Goal: Task Accomplishment & Management: Use online tool/utility

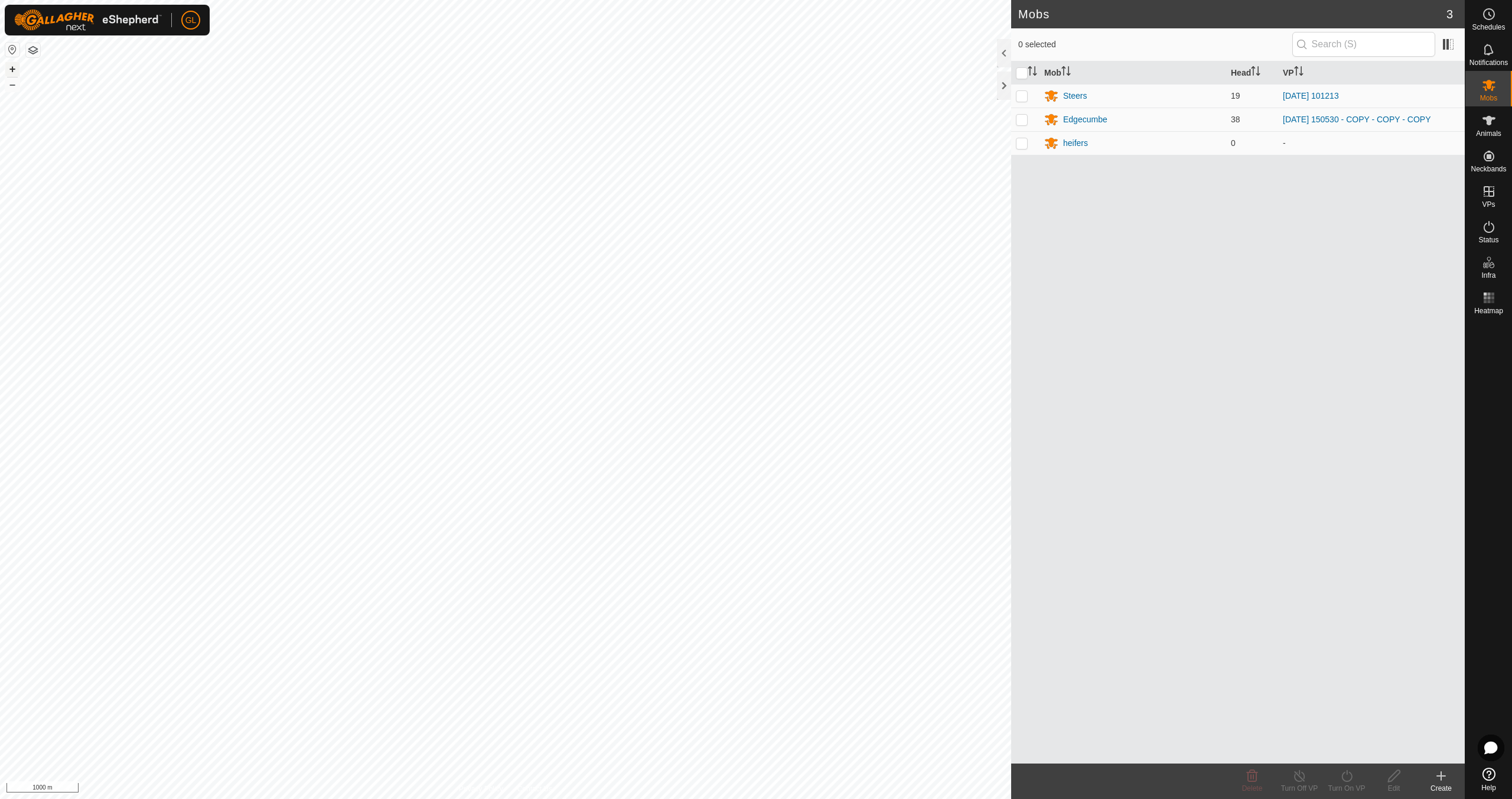
click at [11, 66] on button "+" at bounding box center [12, 69] width 14 height 14
click at [11, 67] on button "+" at bounding box center [12, 69] width 14 height 14
click at [10, 66] on button "+" at bounding box center [12, 69] width 14 height 14
click at [11, 67] on button "+" at bounding box center [12, 69] width 14 height 14
click at [16, 69] on button "+" at bounding box center [12, 69] width 14 height 14
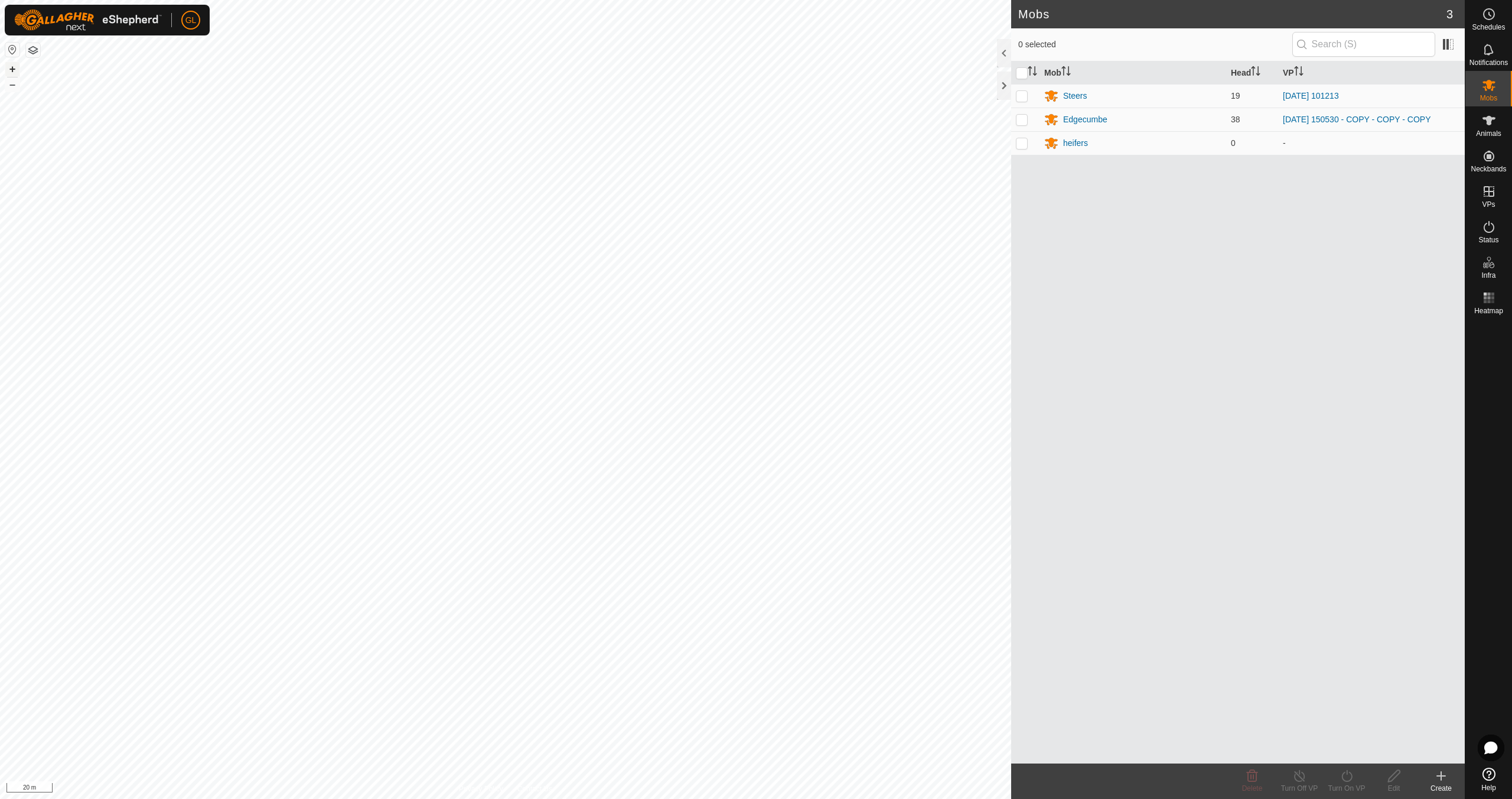
click at [11, 68] on button "+" at bounding box center [12, 69] width 14 height 14
click at [13, 69] on button "+" at bounding box center [12, 69] width 14 height 14
click at [17, 85] on button "–" at bounding box center [12, 85] width 14 height 14
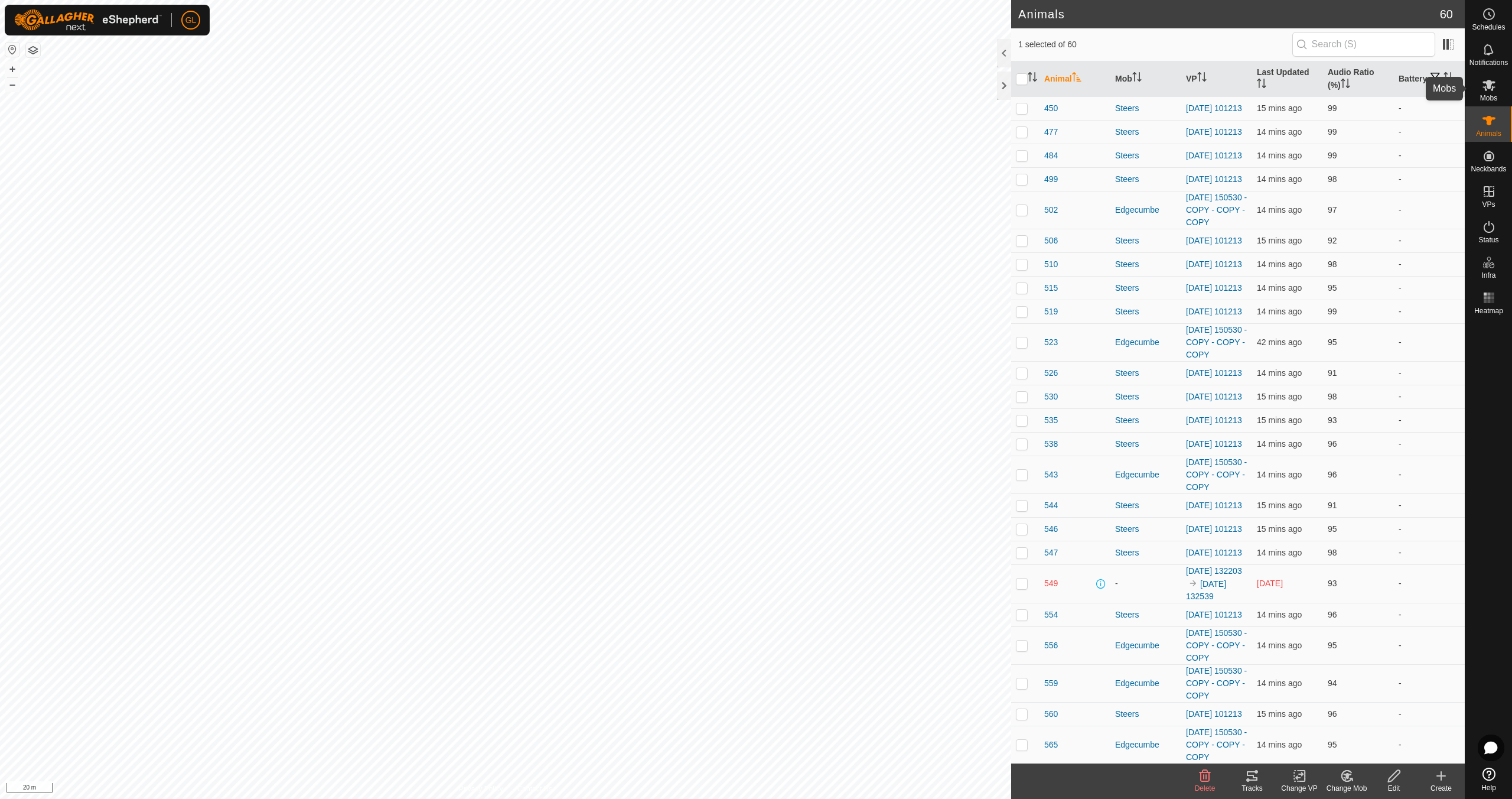
click at [1488, 95] on span "Mobs" at bounding box center [1489, 98] width 17 height 7
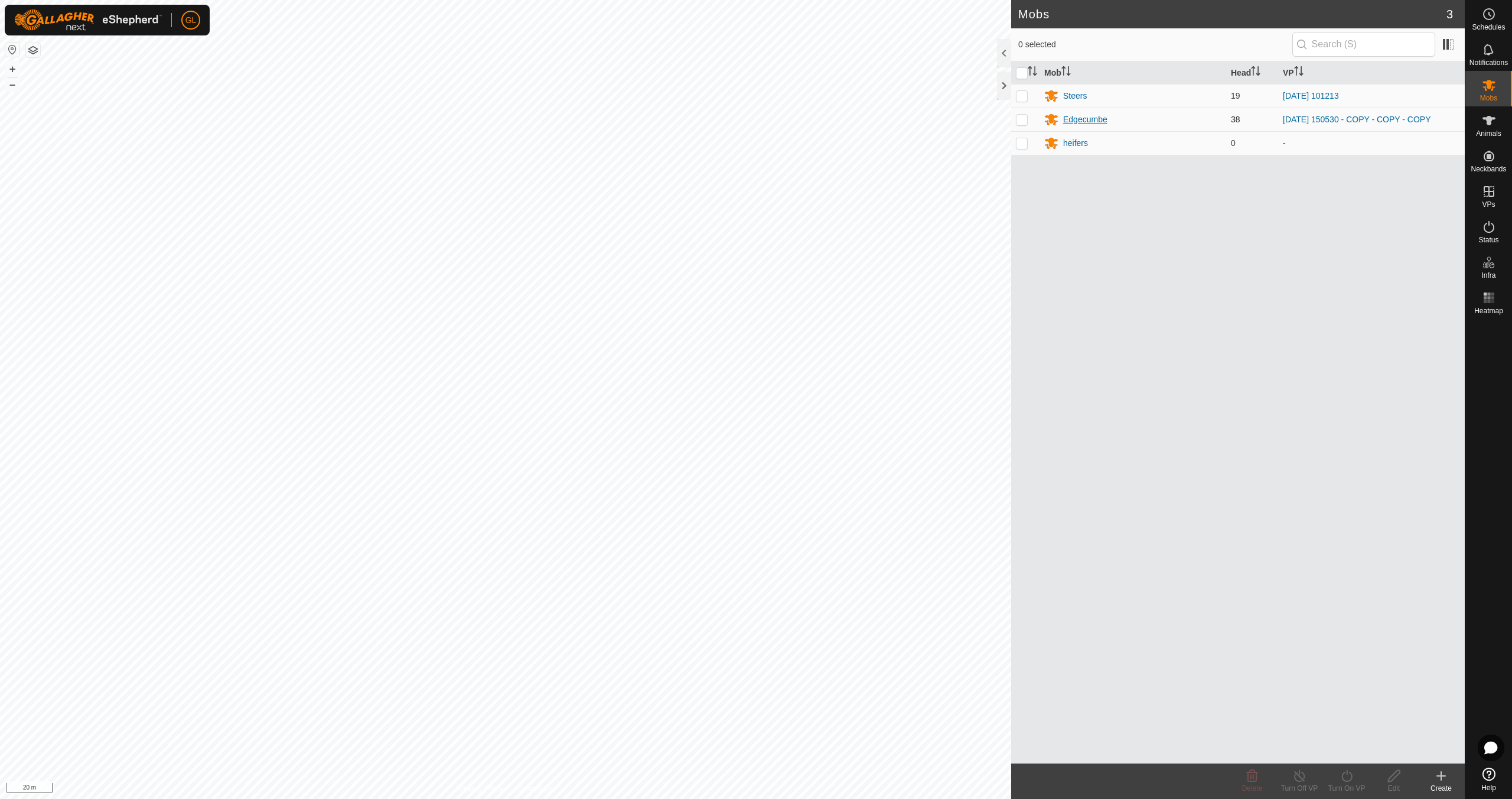
click at [1082, 121] on div "Edgecumbe" at bounding box center [1085, 119] width 45 height 12
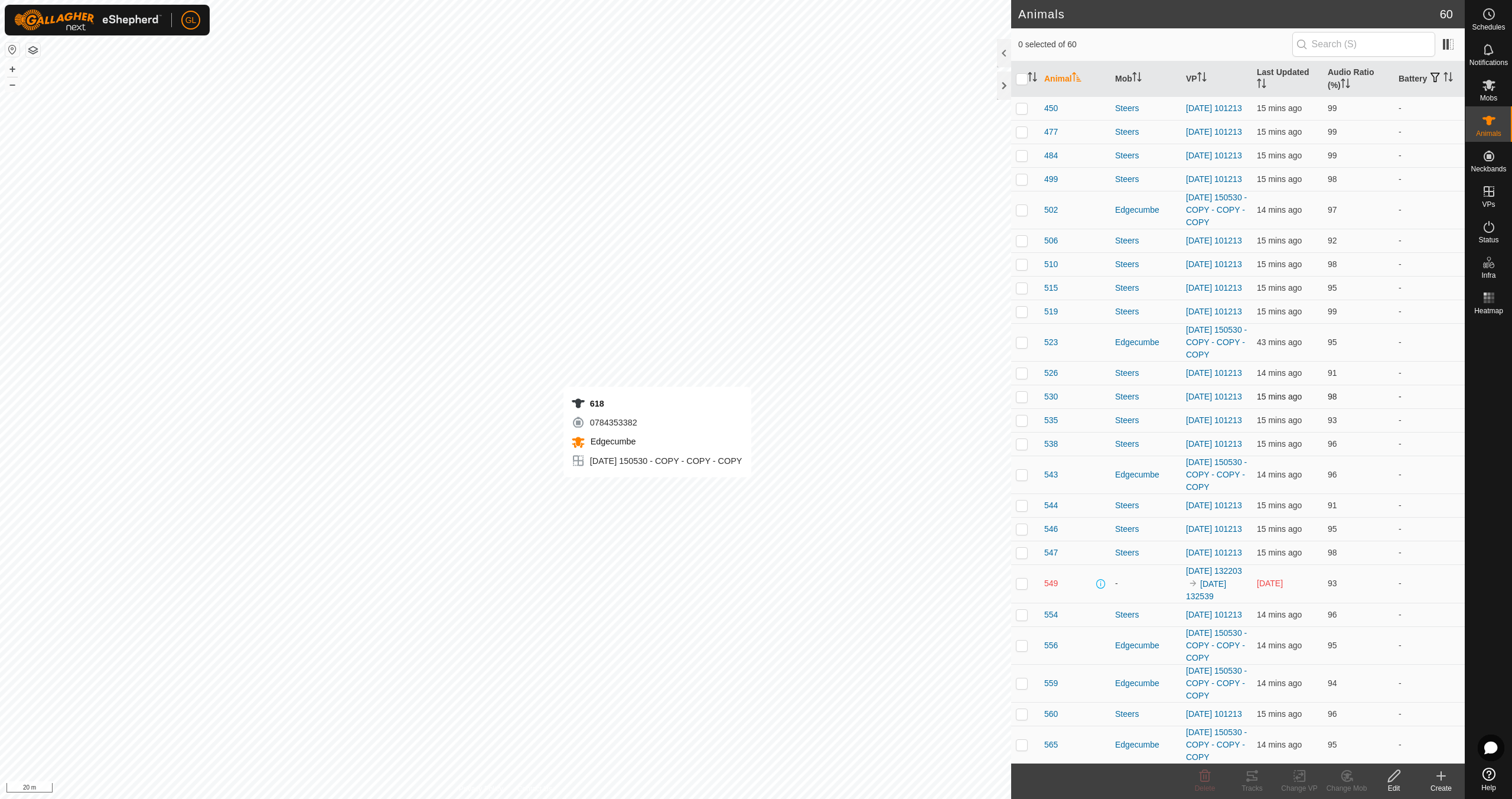
checkbox input "true"
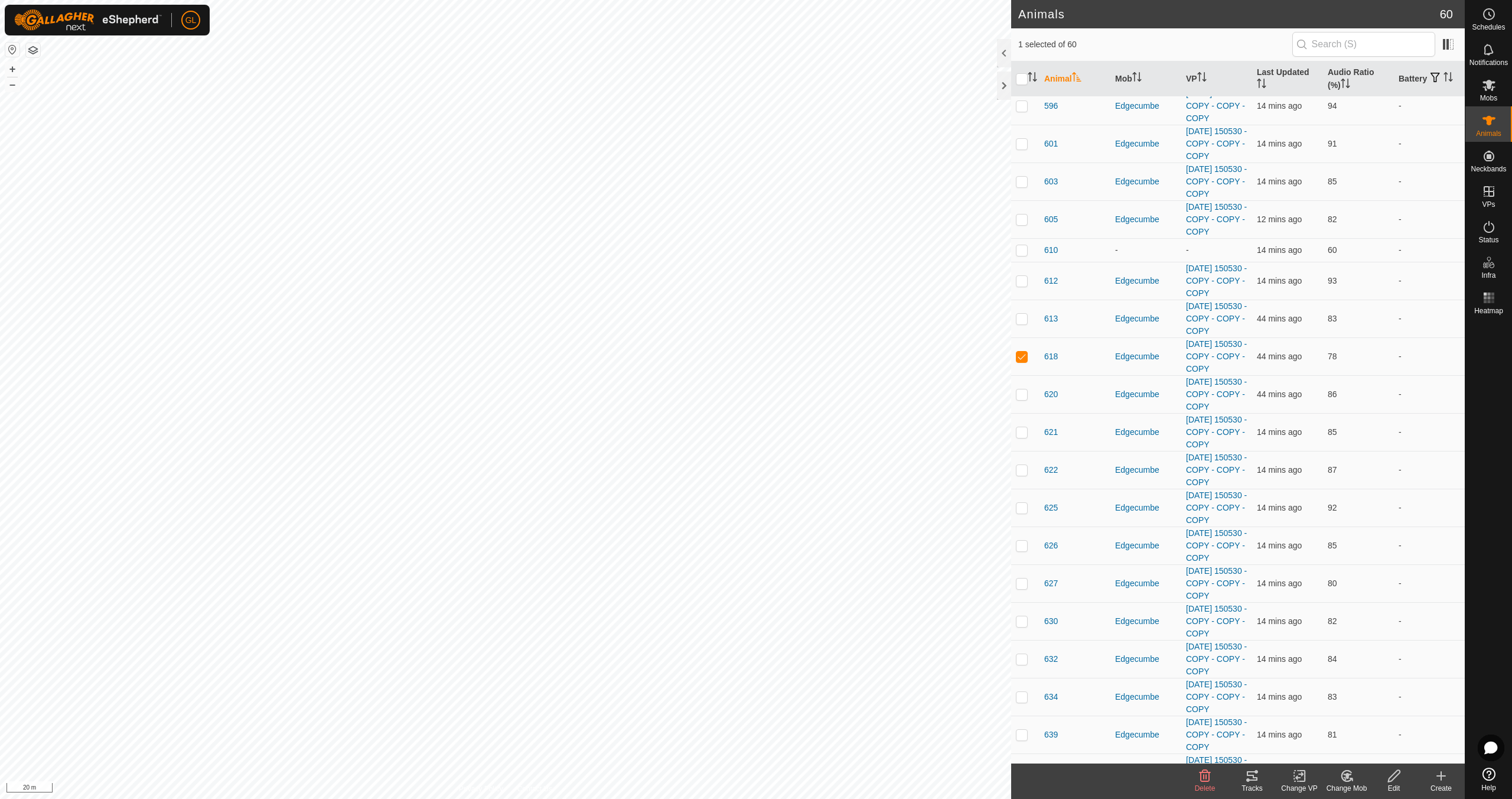
scroll to position [1139, 0]
checkbox input "true"
checkbox input "false"
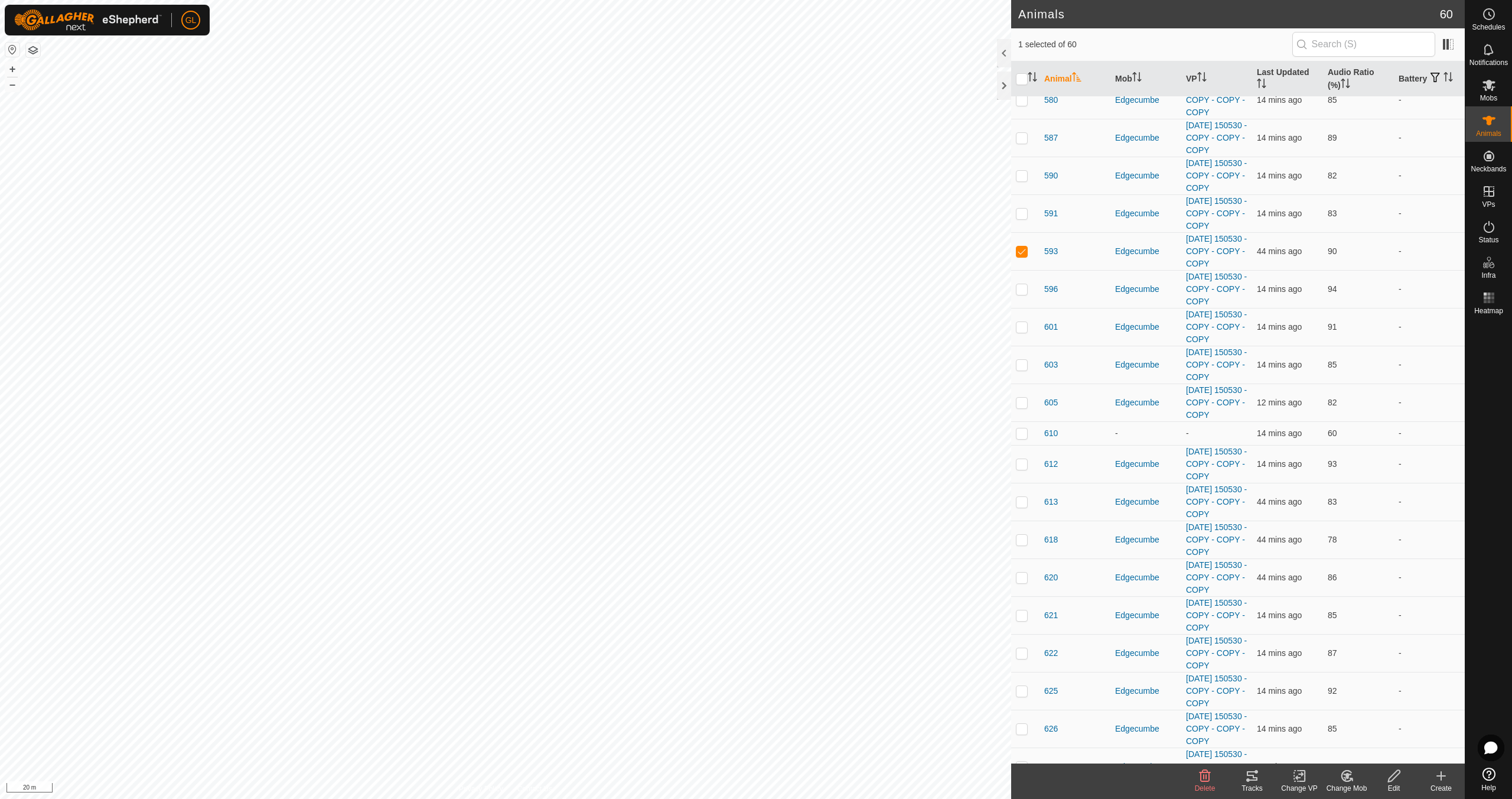
scroll to position [953, 0]
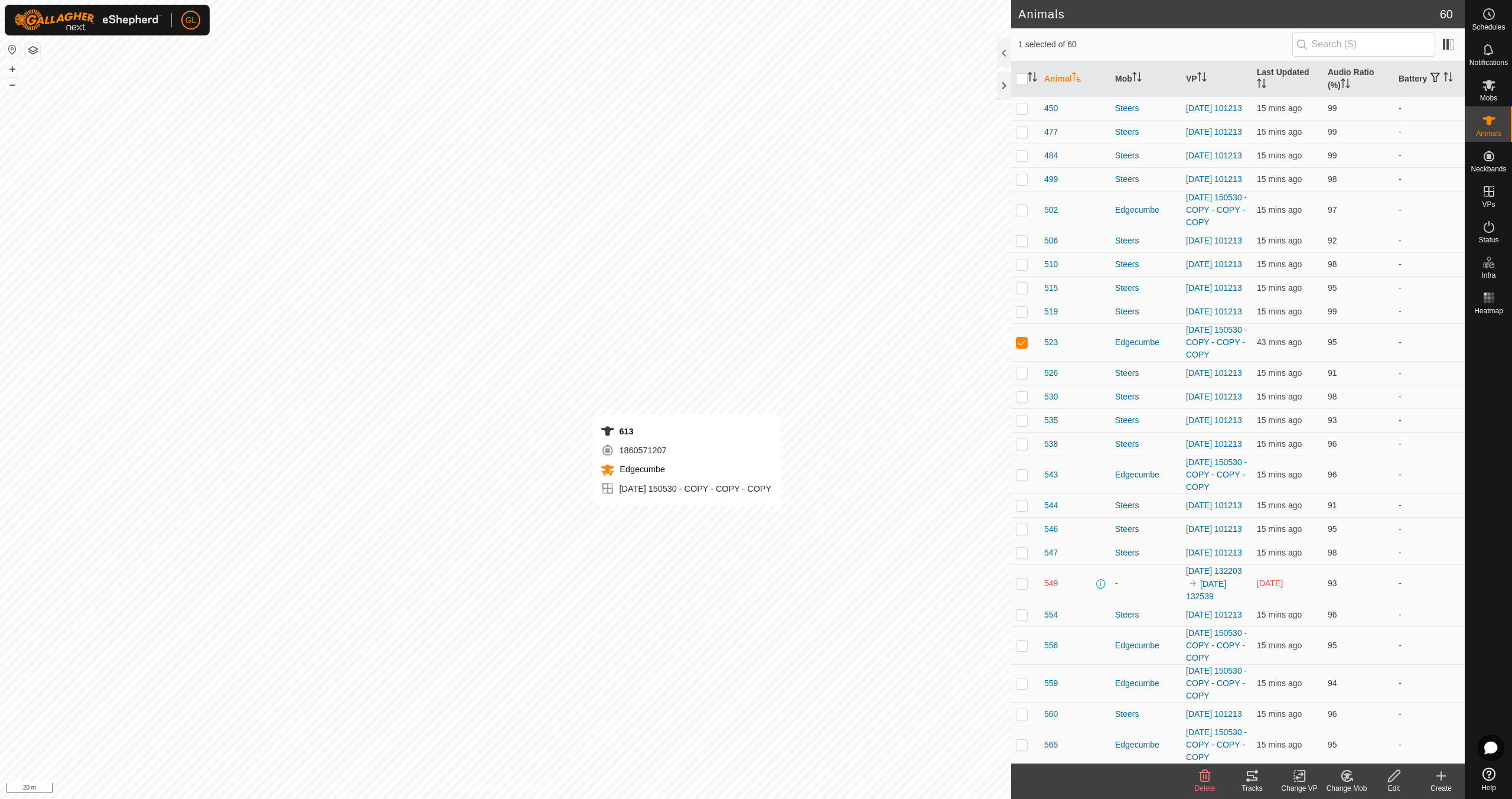
checkbox input "false"
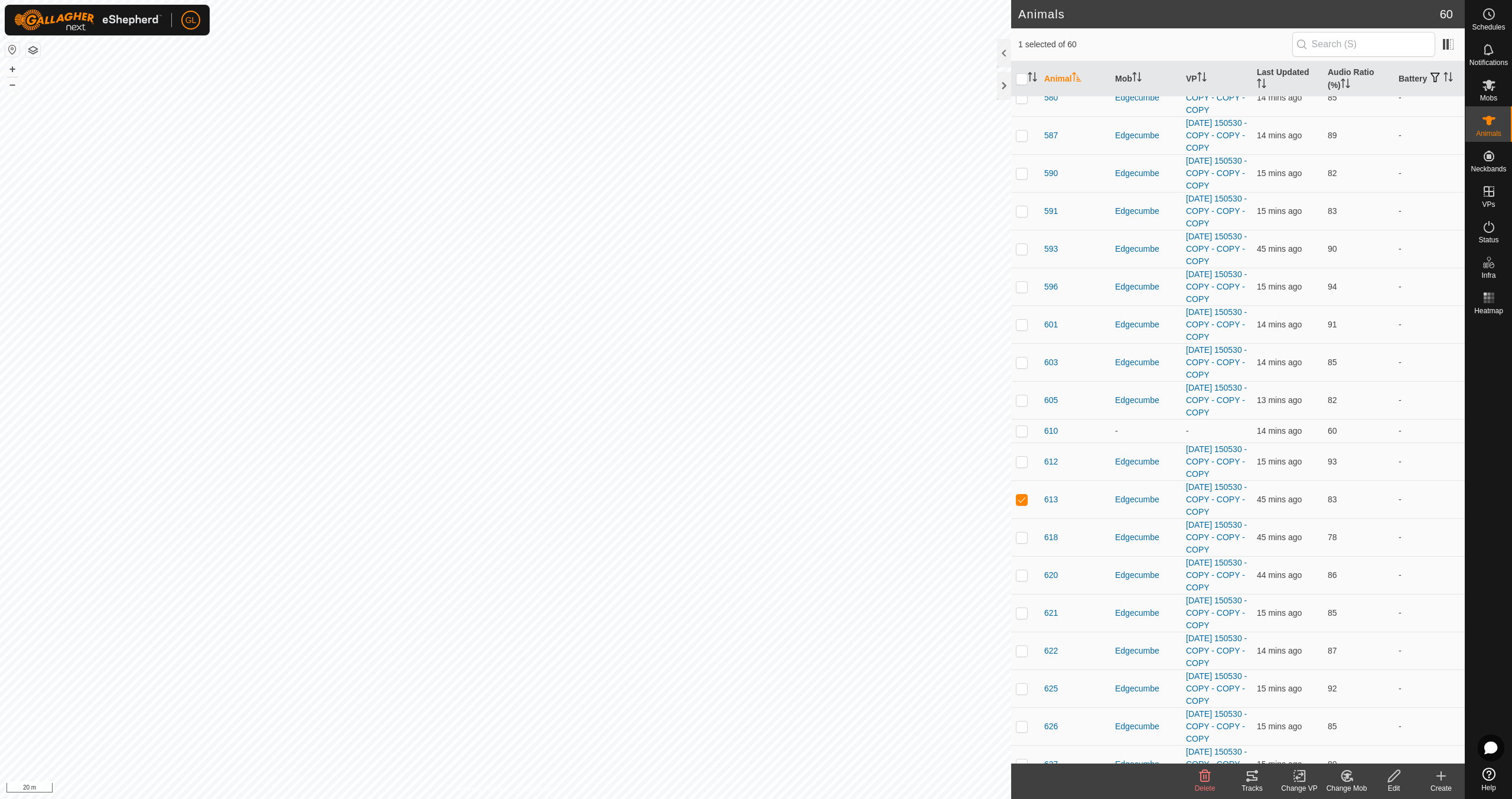
scroll to position [958, 0]
checkbox input "false"
checkbox input "true"
checkbox input "false"
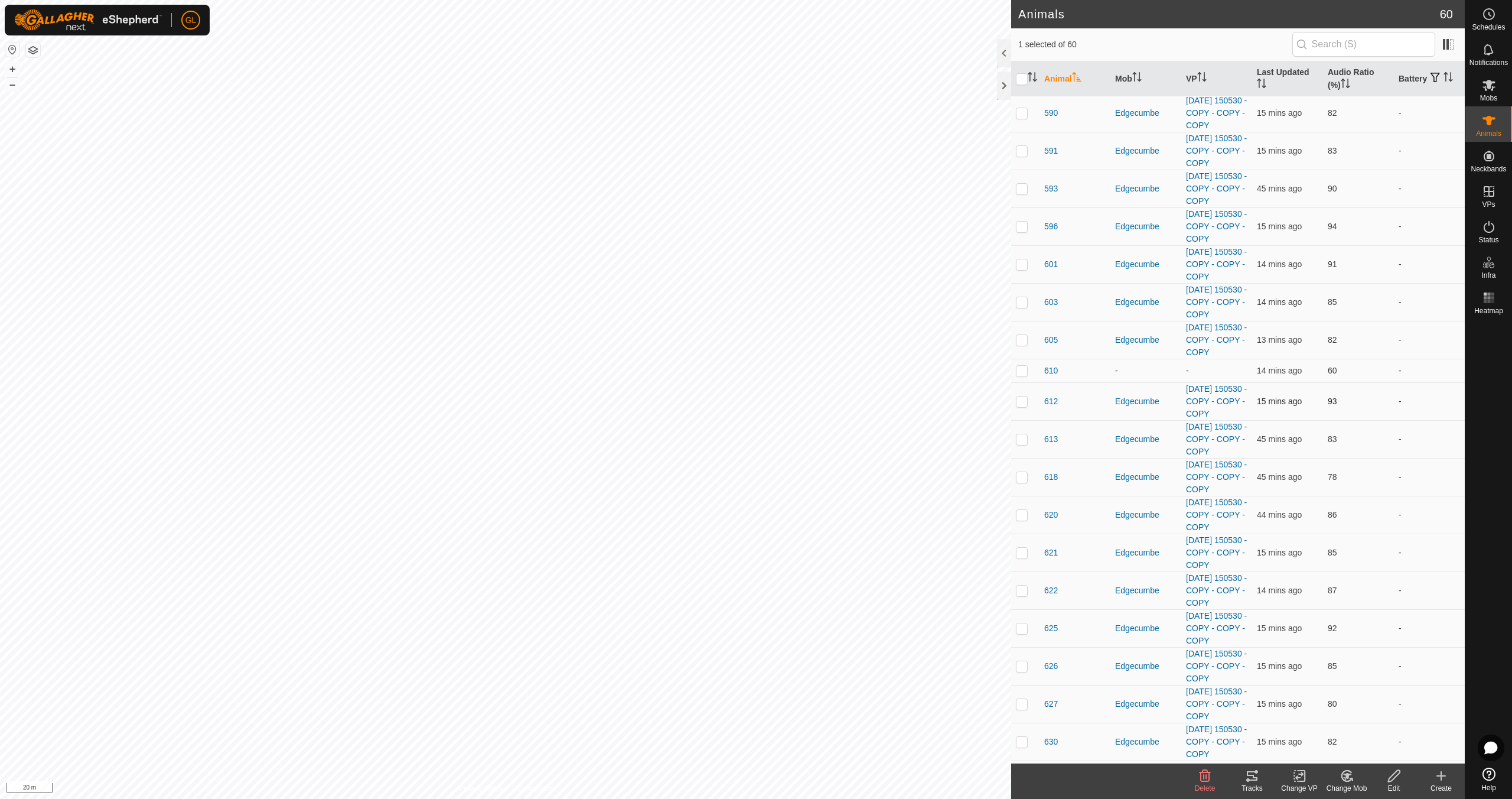
scroll to position [1020, 0]
click at [1406, 190] on link "In Rotation" at bounding box center [1414, 190] width 101 height 24
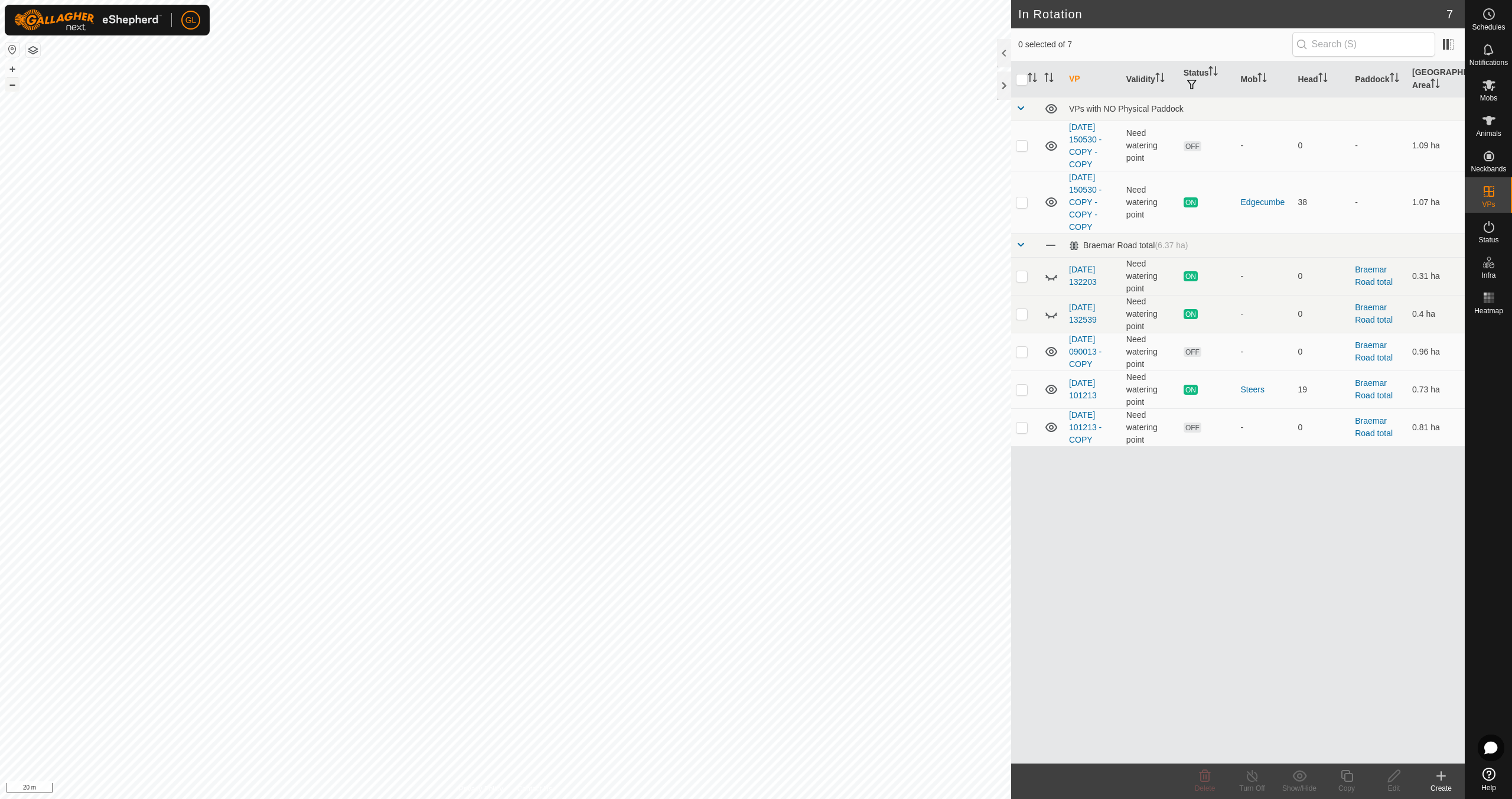
click at [10, 86] on button "–" at bounding box center [12, 85] width 14 height 14
click at [9, 65] on button "+" at bounding box center [12, 69] width 14 height 14
click at [9, 67] on button "+" at bounding box center [12, 69] width 14 height 14
click at [1444, 779] on icon at bounding box center [1442, 776] width 14 height 14
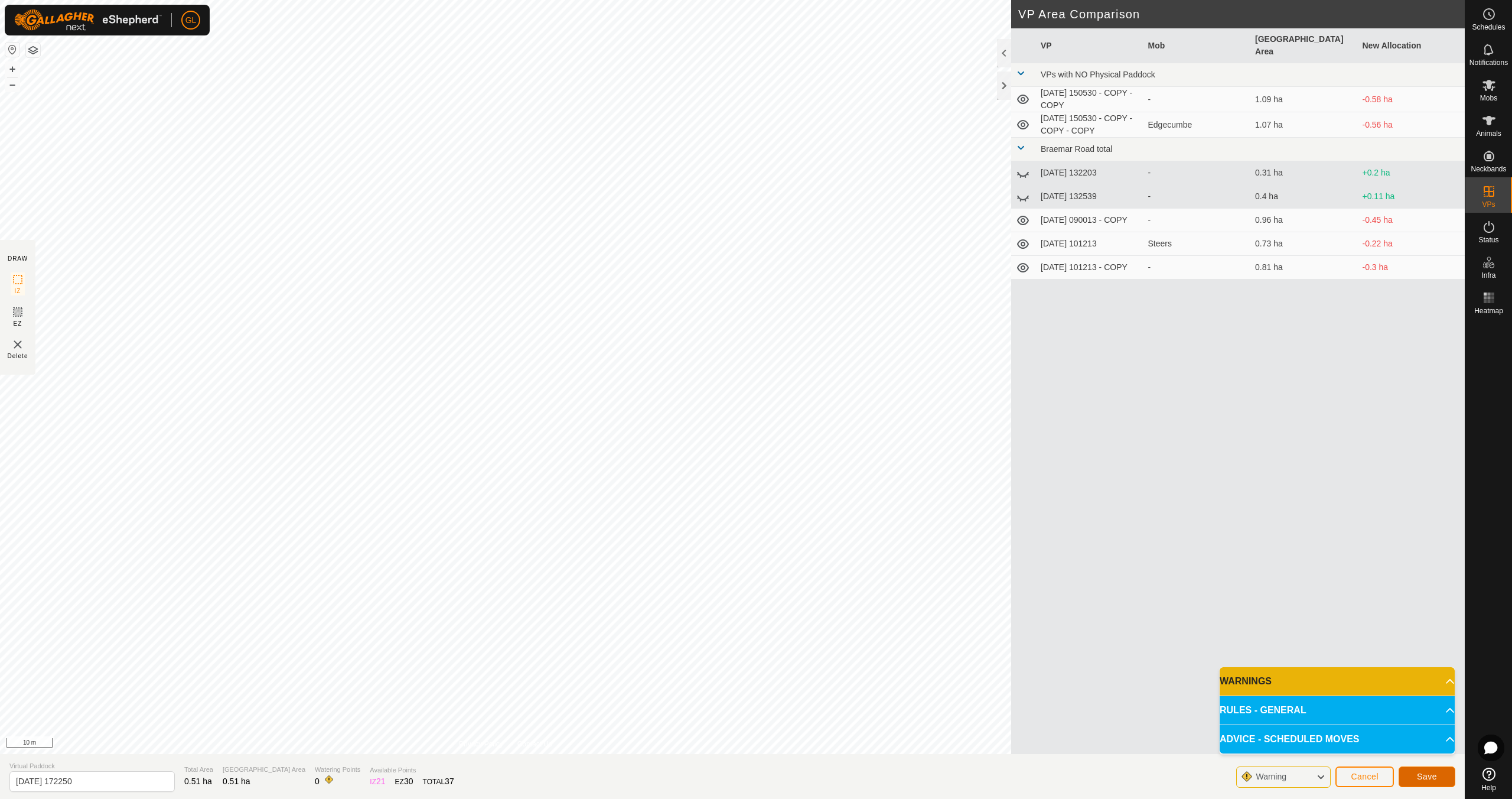
click at [1427, 778] on span "Save" at bounding box center [1427, 776] width 20 height 9
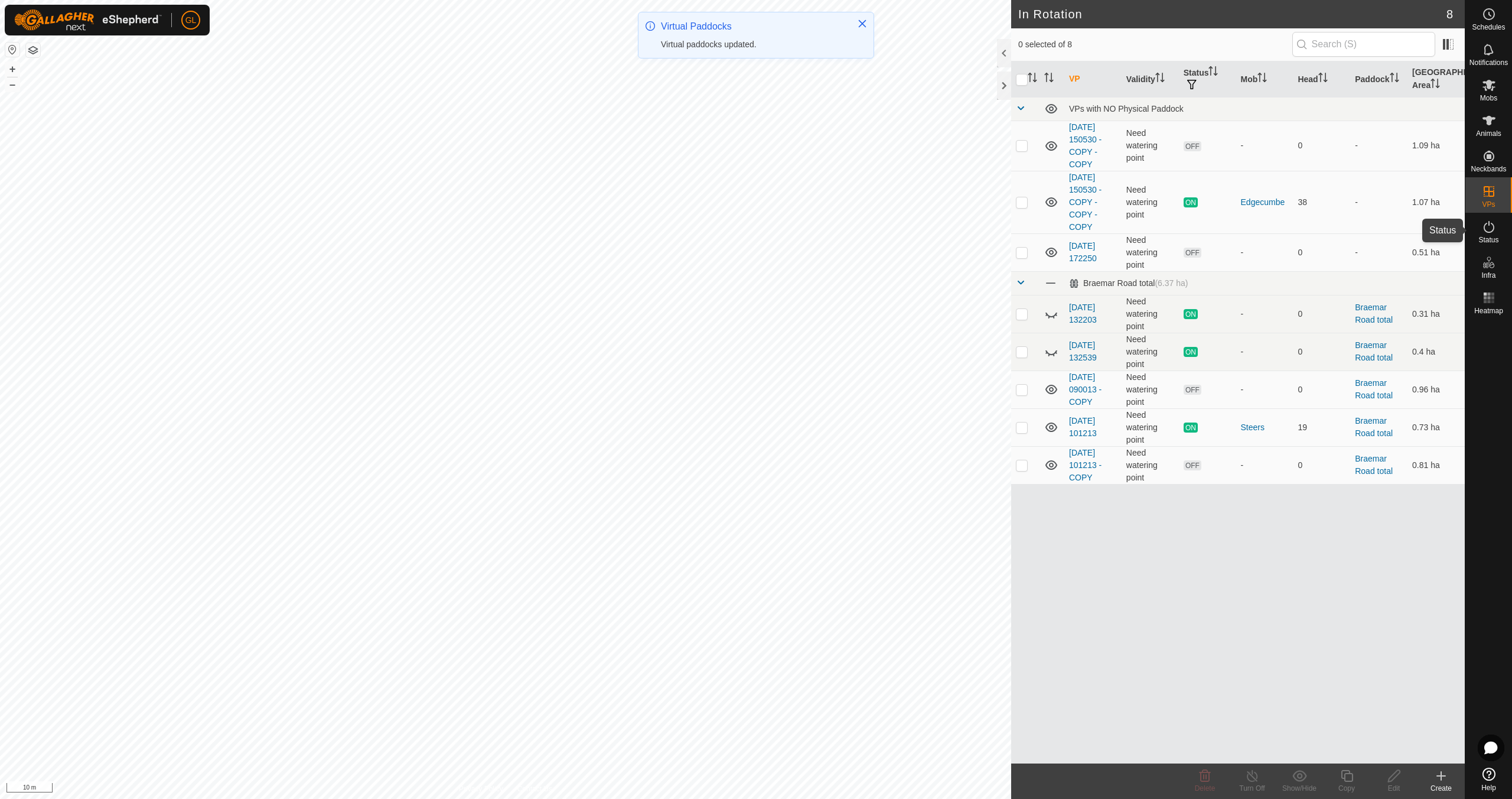
click at [1493, 231] on icon at bounding box center [1489, 227] width 14 height 14
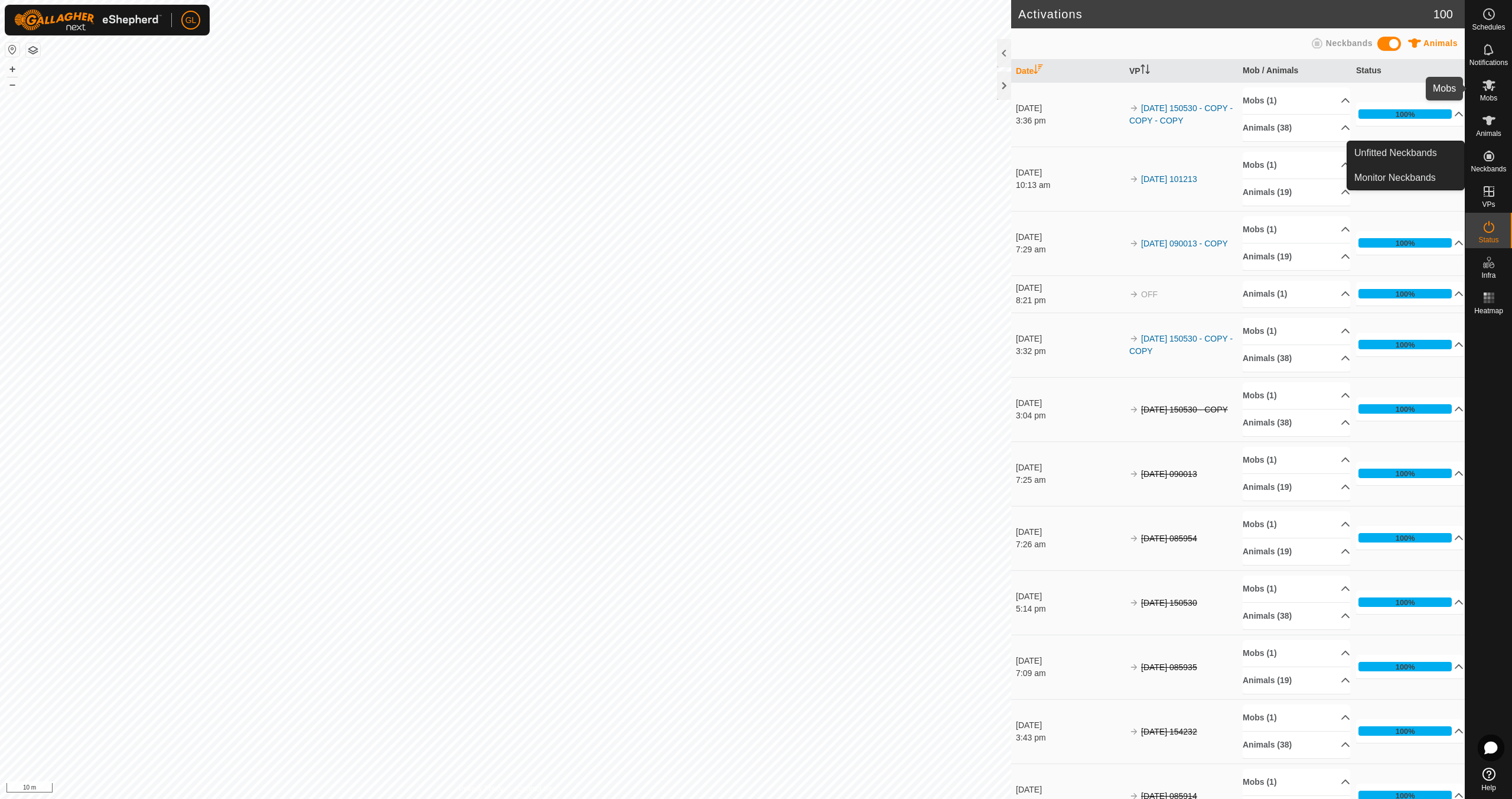
click at [1493, 89] on icon at bounding box center [1489, 86] width 13 height 11
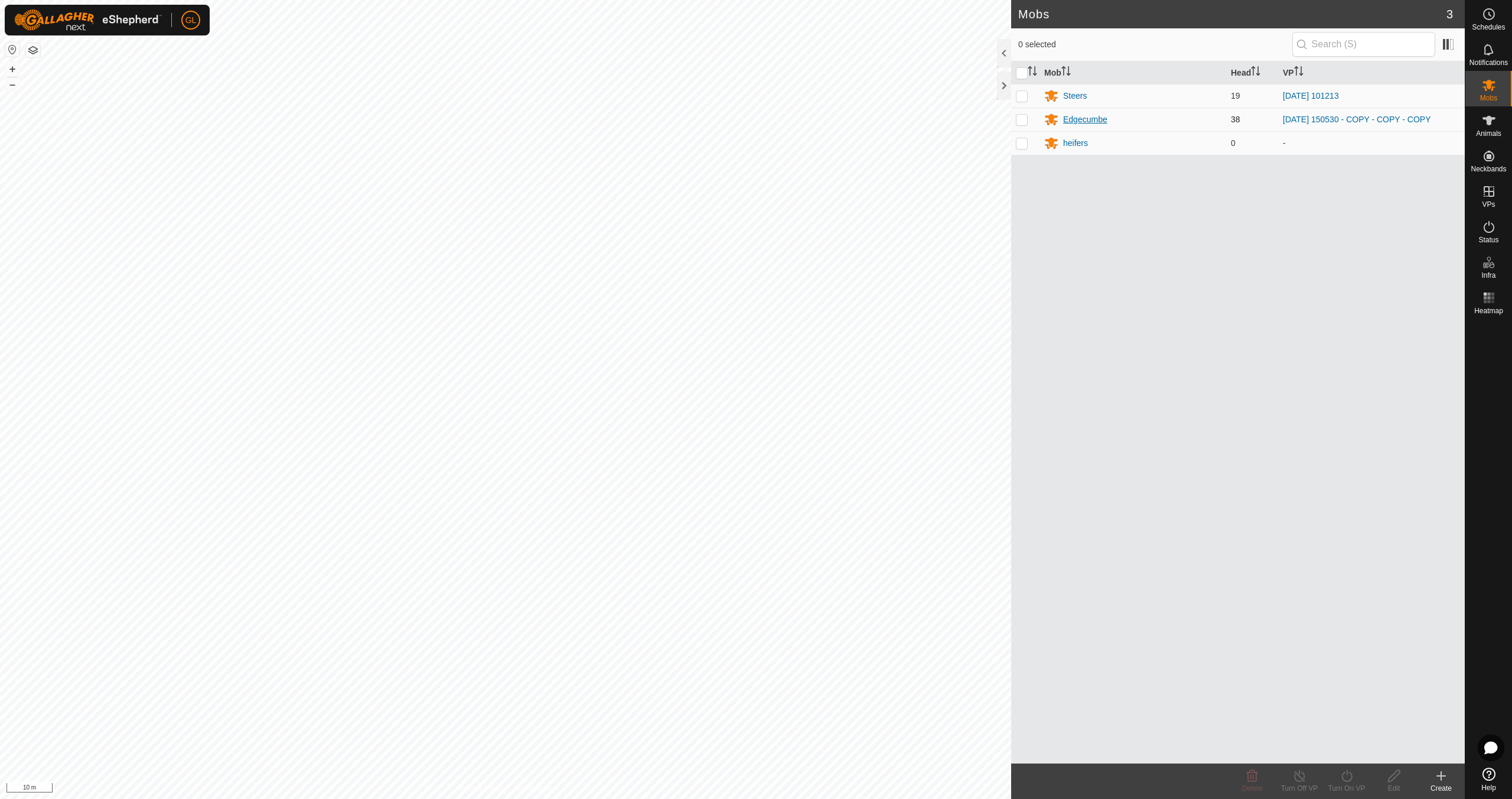
click at [1082, 118] on div "Edgecumbe" at bounding box center [1085, 119] width 45 height 12
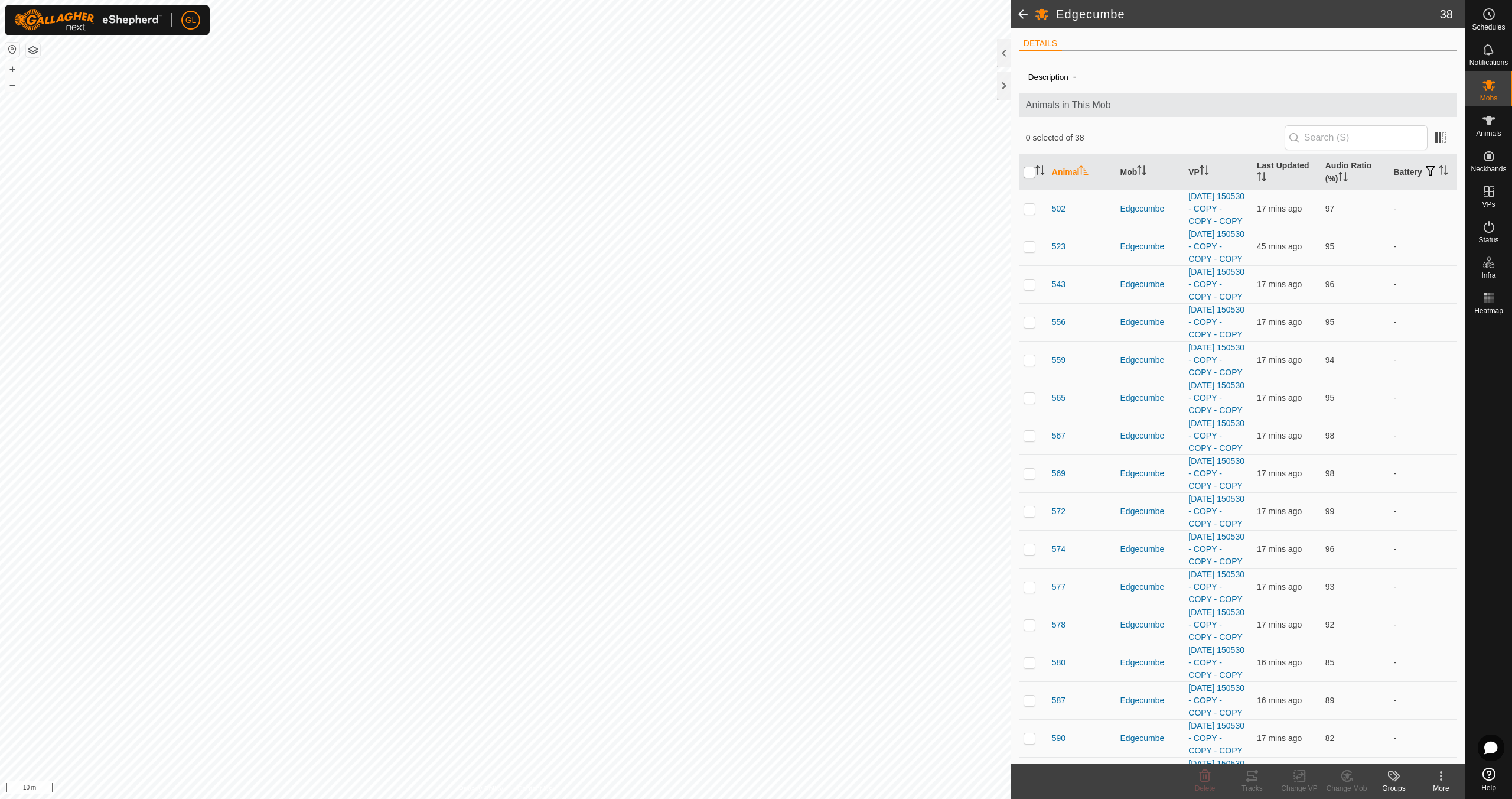
click at [1029, 173] on input "checkbox" at bounding box center [1029, 172] width 11 height 11
checkbox input "true"
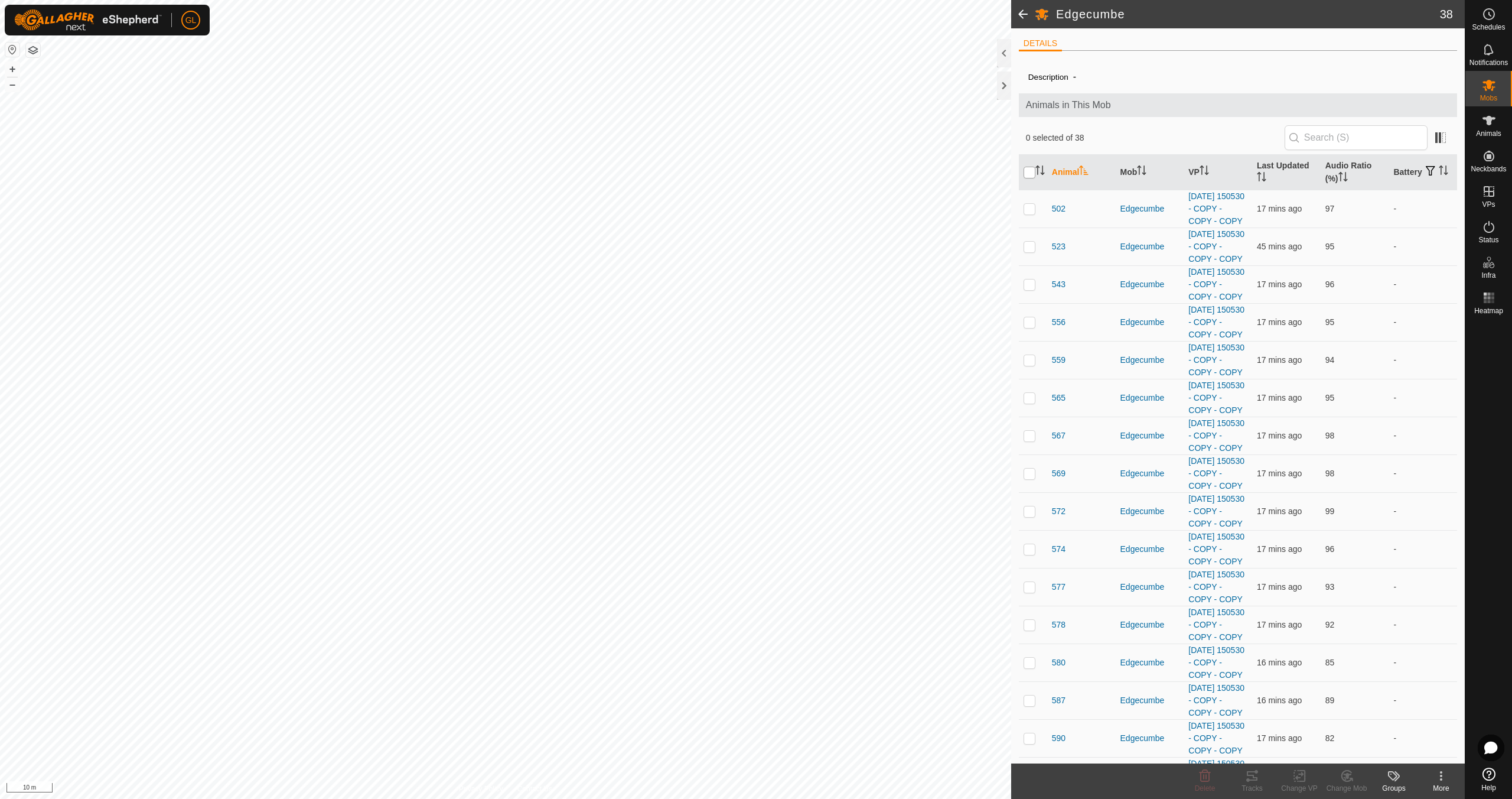
checkbox input "true"
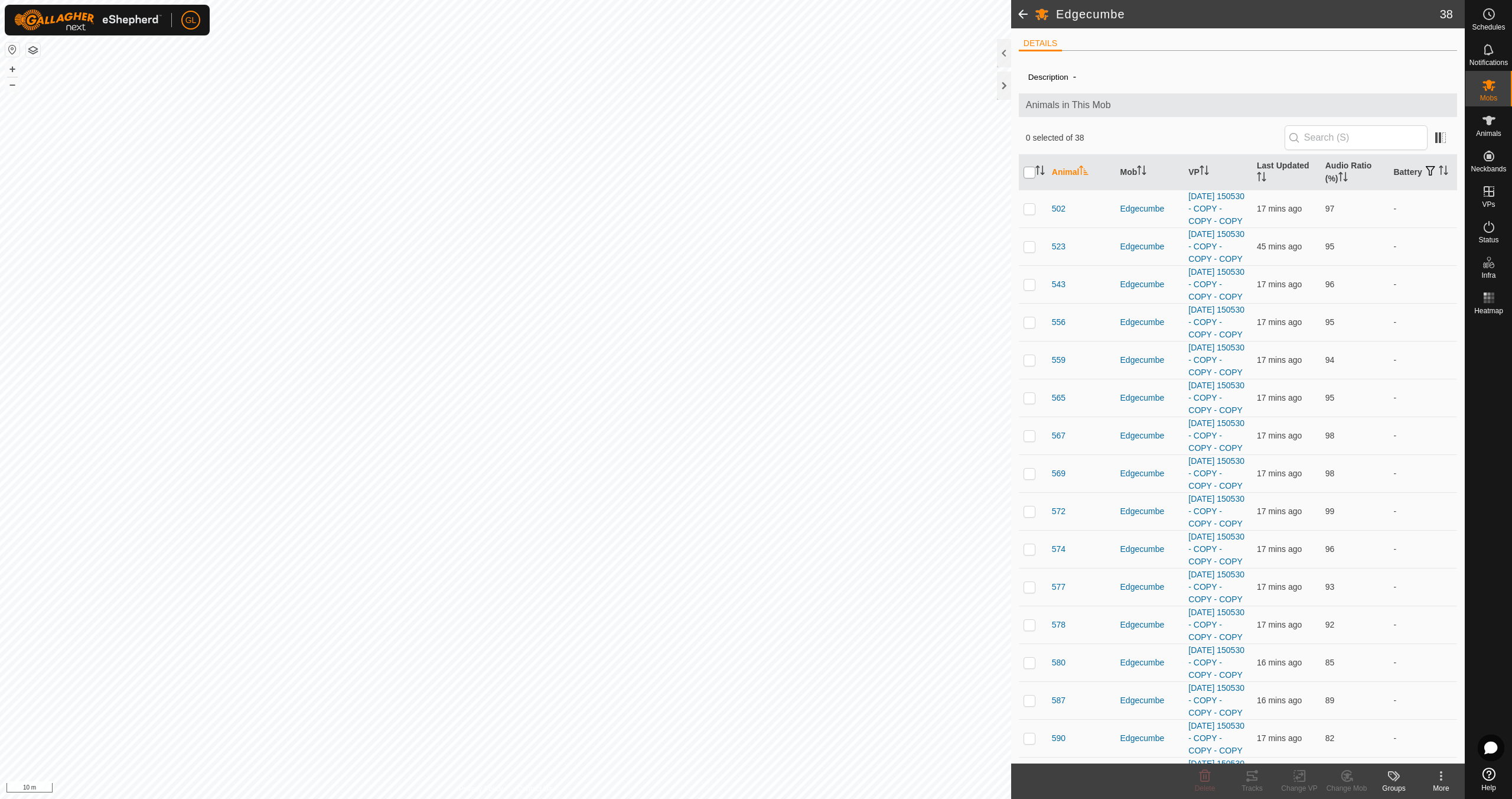
checkbox input "true"
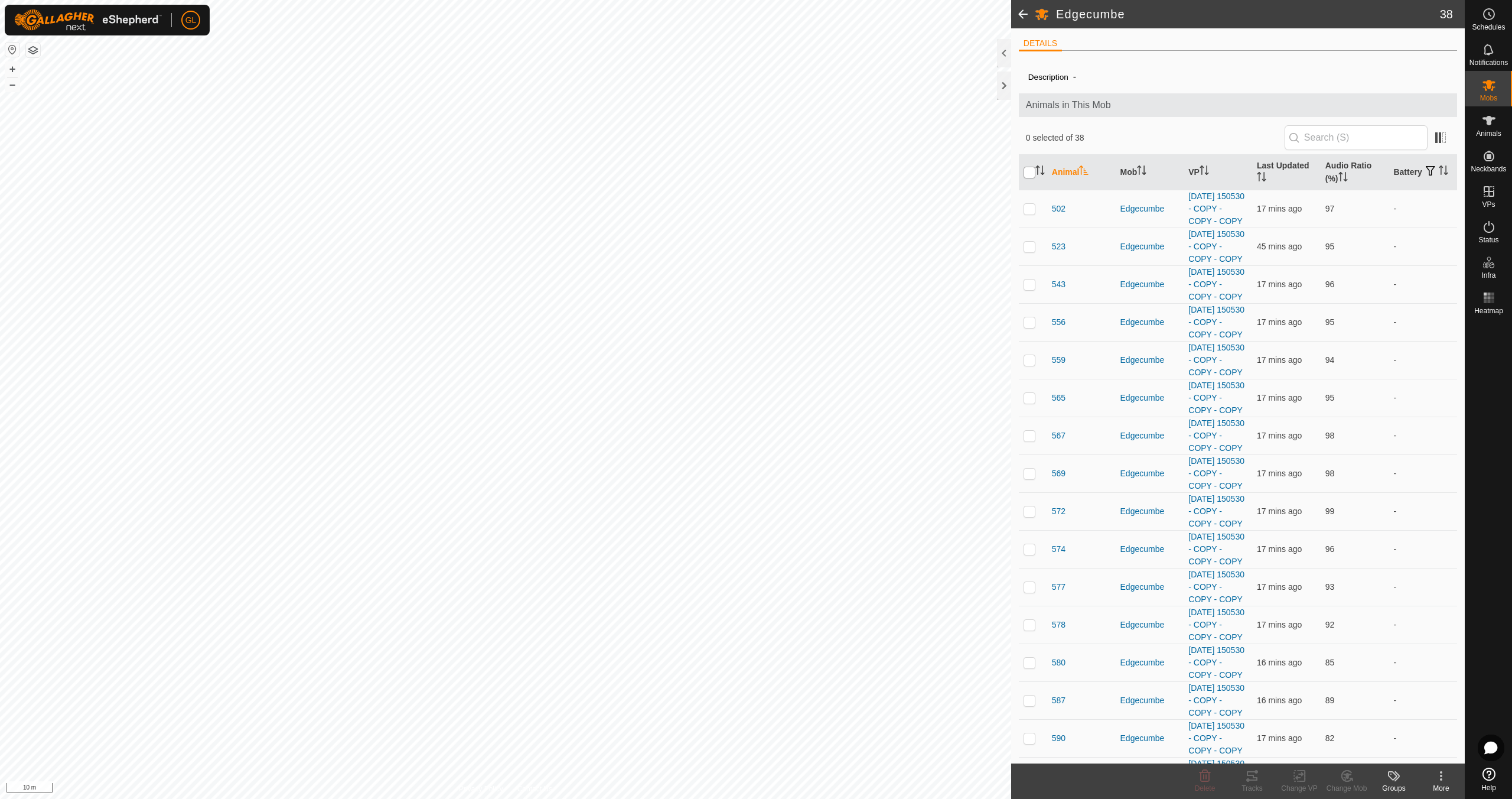
checkbox input "true"
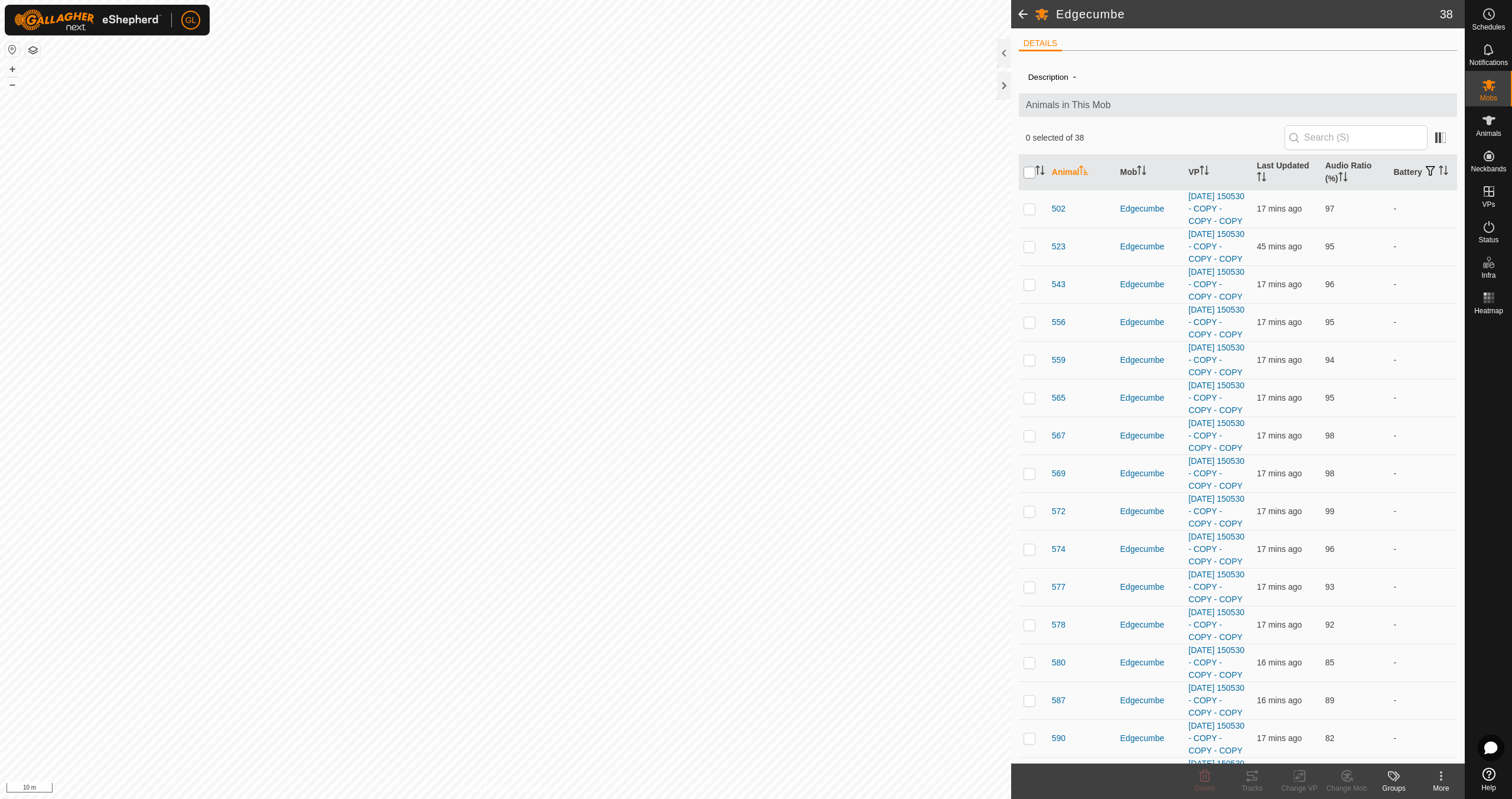
checkbox input "true"
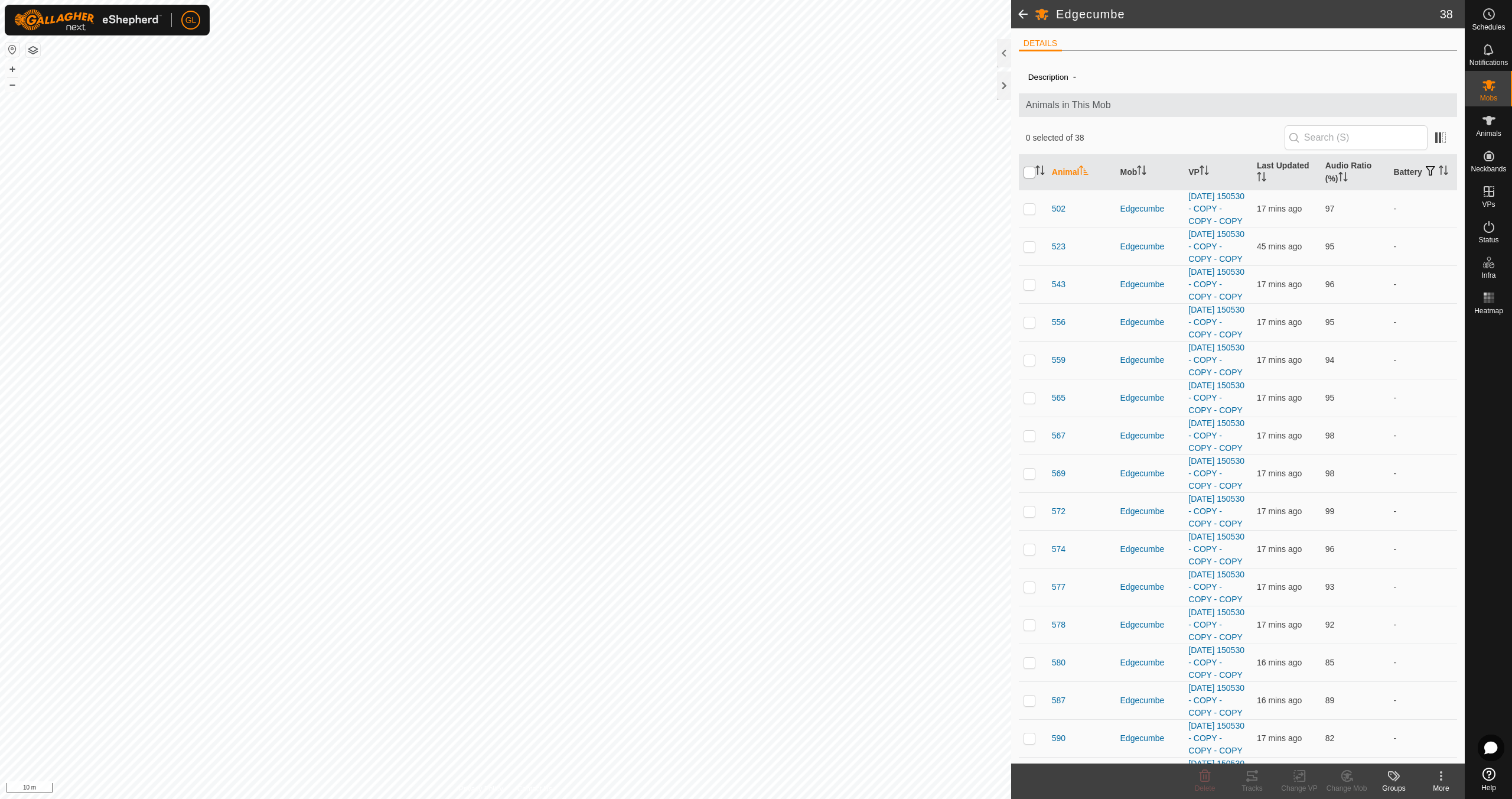
checkbox input "true"
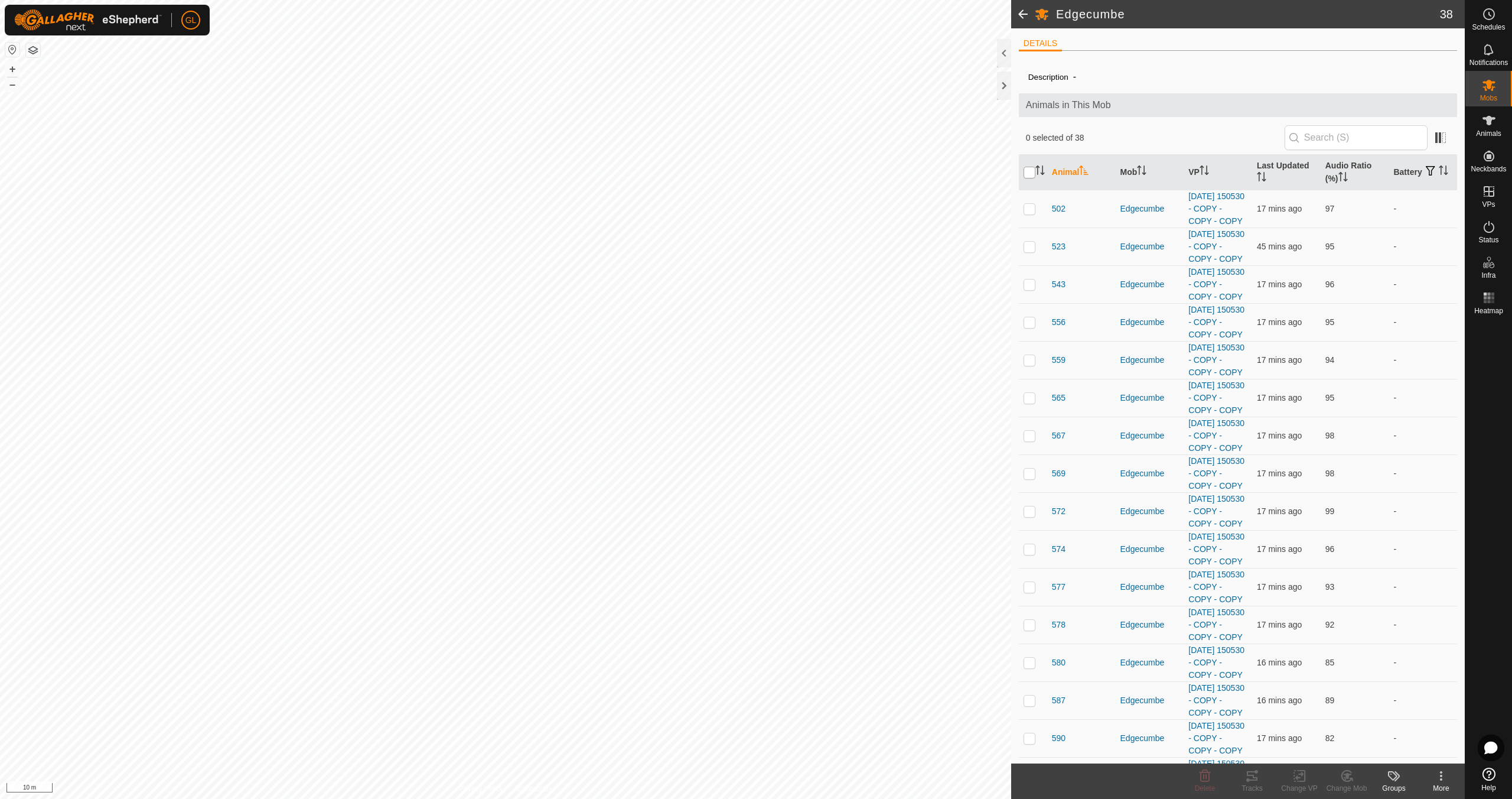
checkbox input "true"
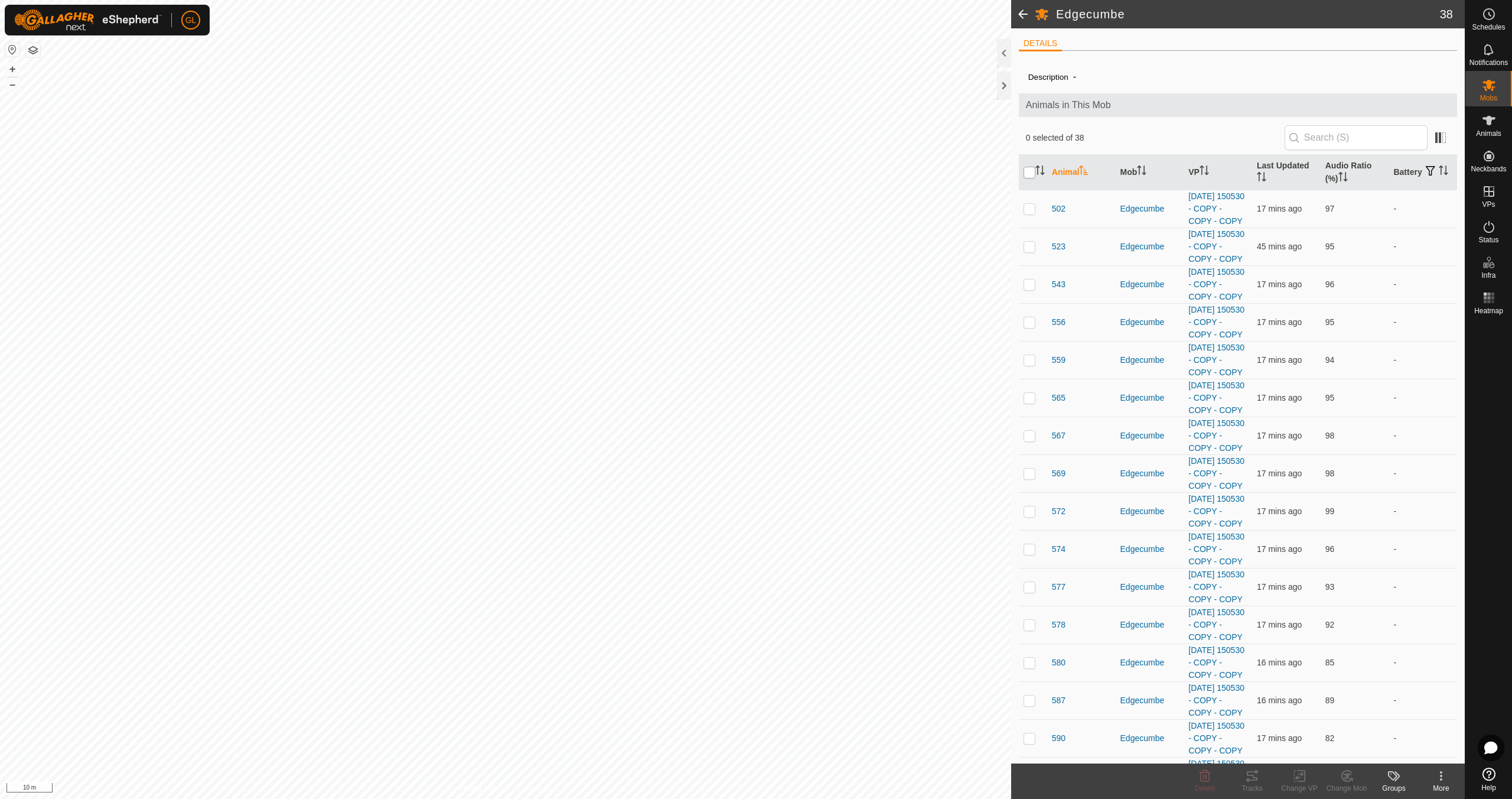
checkbox input "true"
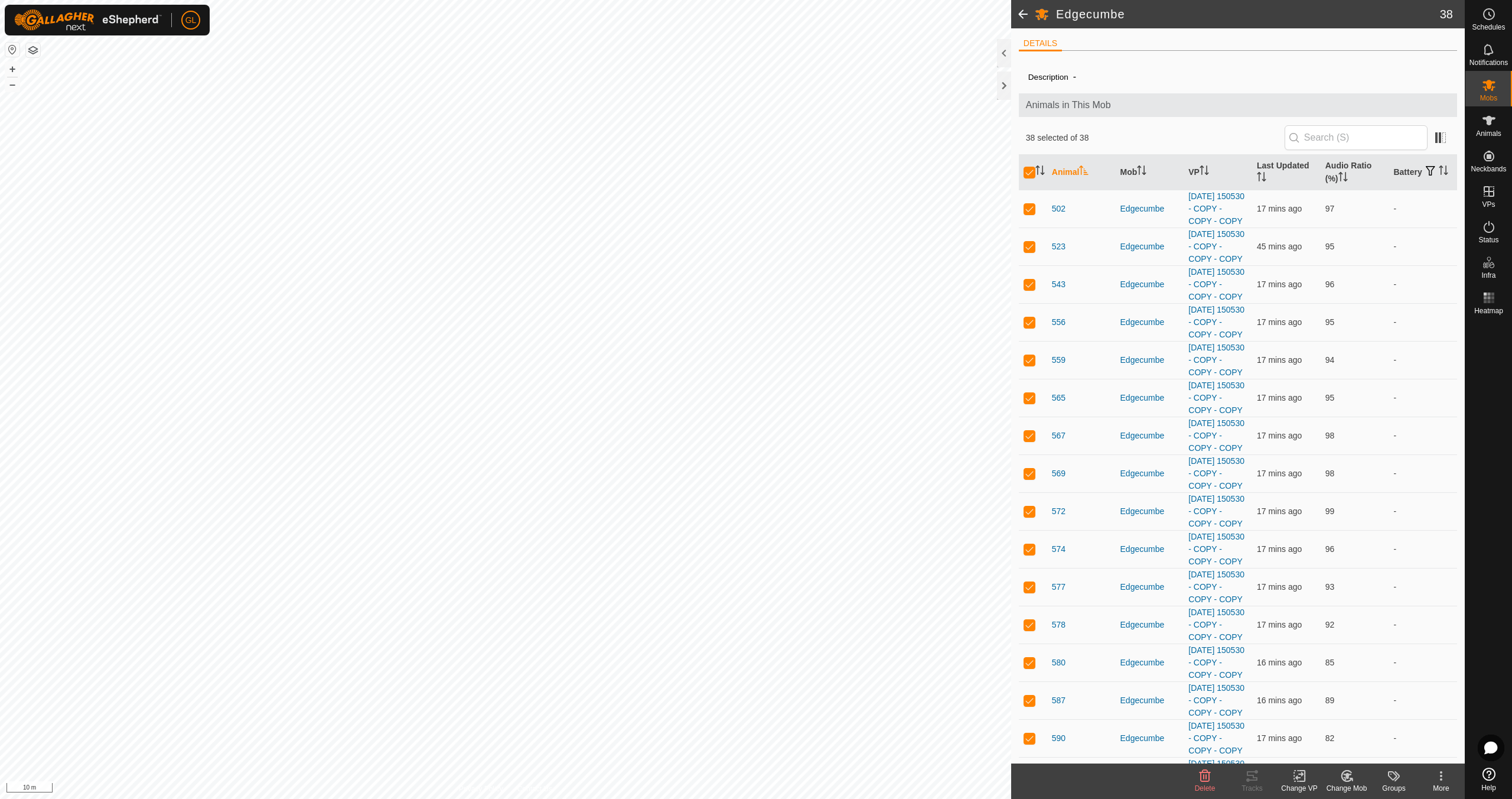
click at [1297, 780] on icon at bounding box center [1299, 776] width 15 height 14
click at [1322, 725] on link "Choose VP..." at bounding box center [1335, 725] width 117 height 24
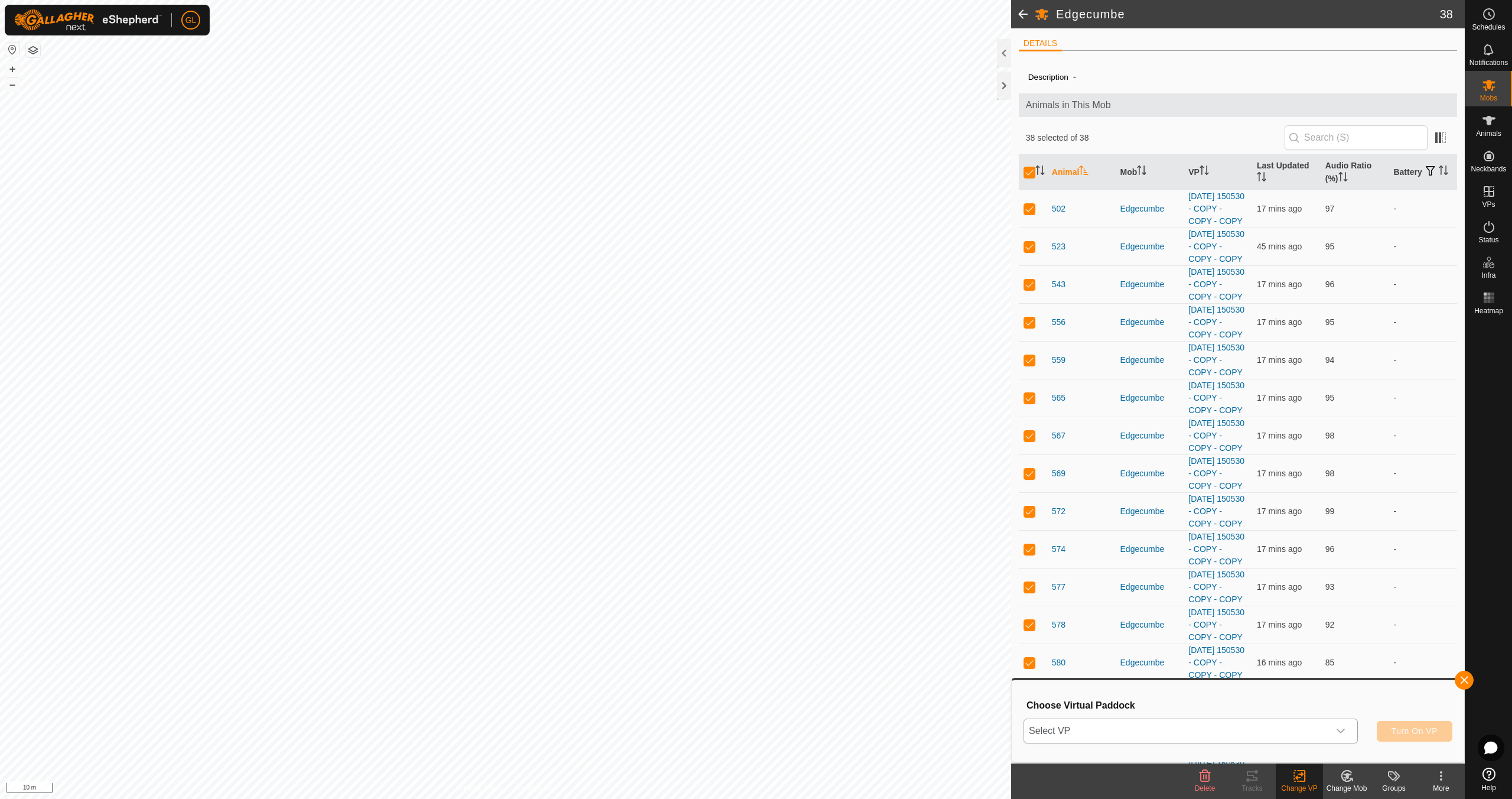
click at [1340, 731] on icon "dropdown trigger" at bounding box center [1341, 731] width 9 height 5
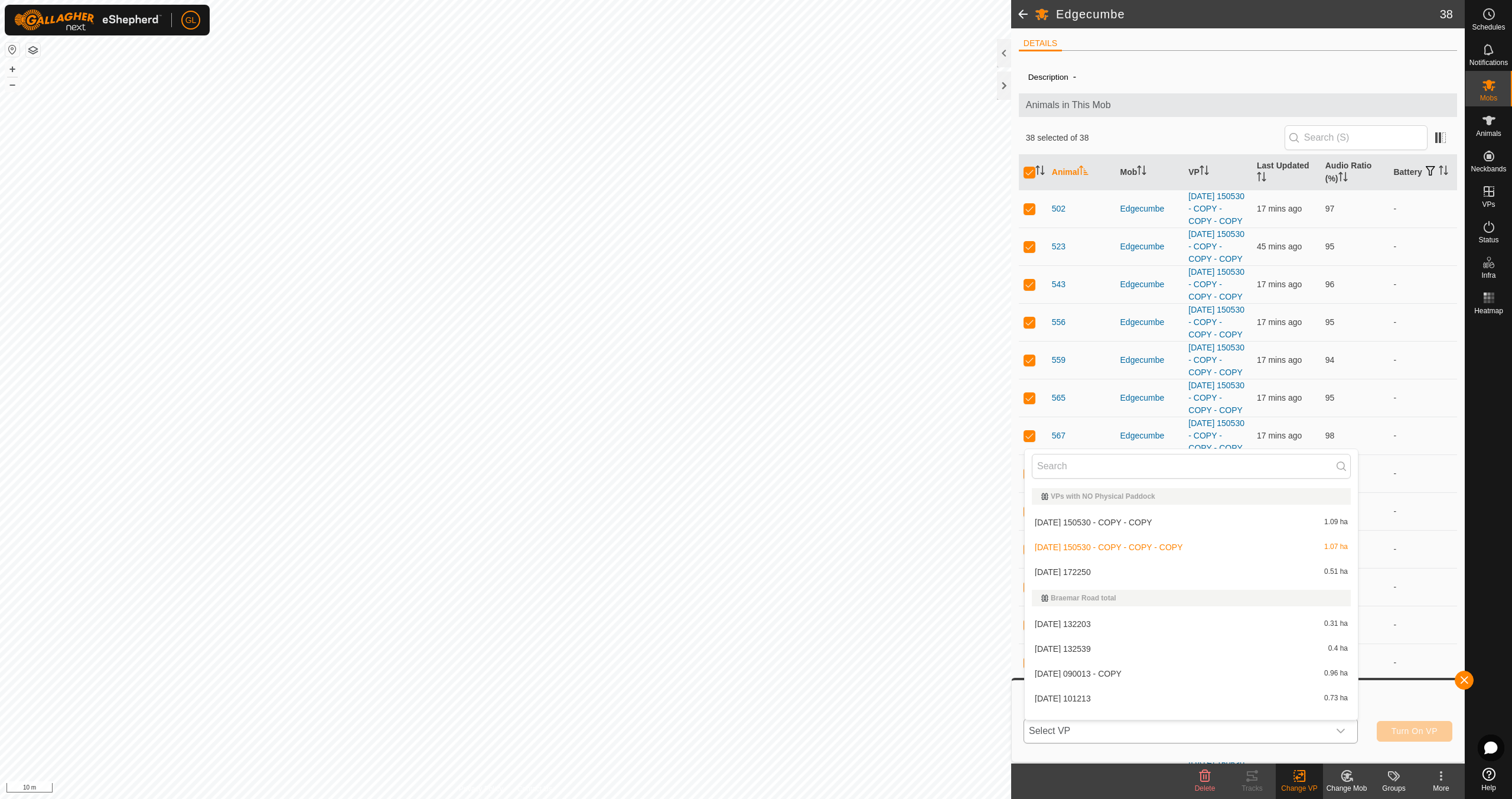
scroll to position [15, 0]
click at [1108, 554] on li "[DATE] 172250 0.51 ha" at bounding box center [1192, 556] width 333 height 24
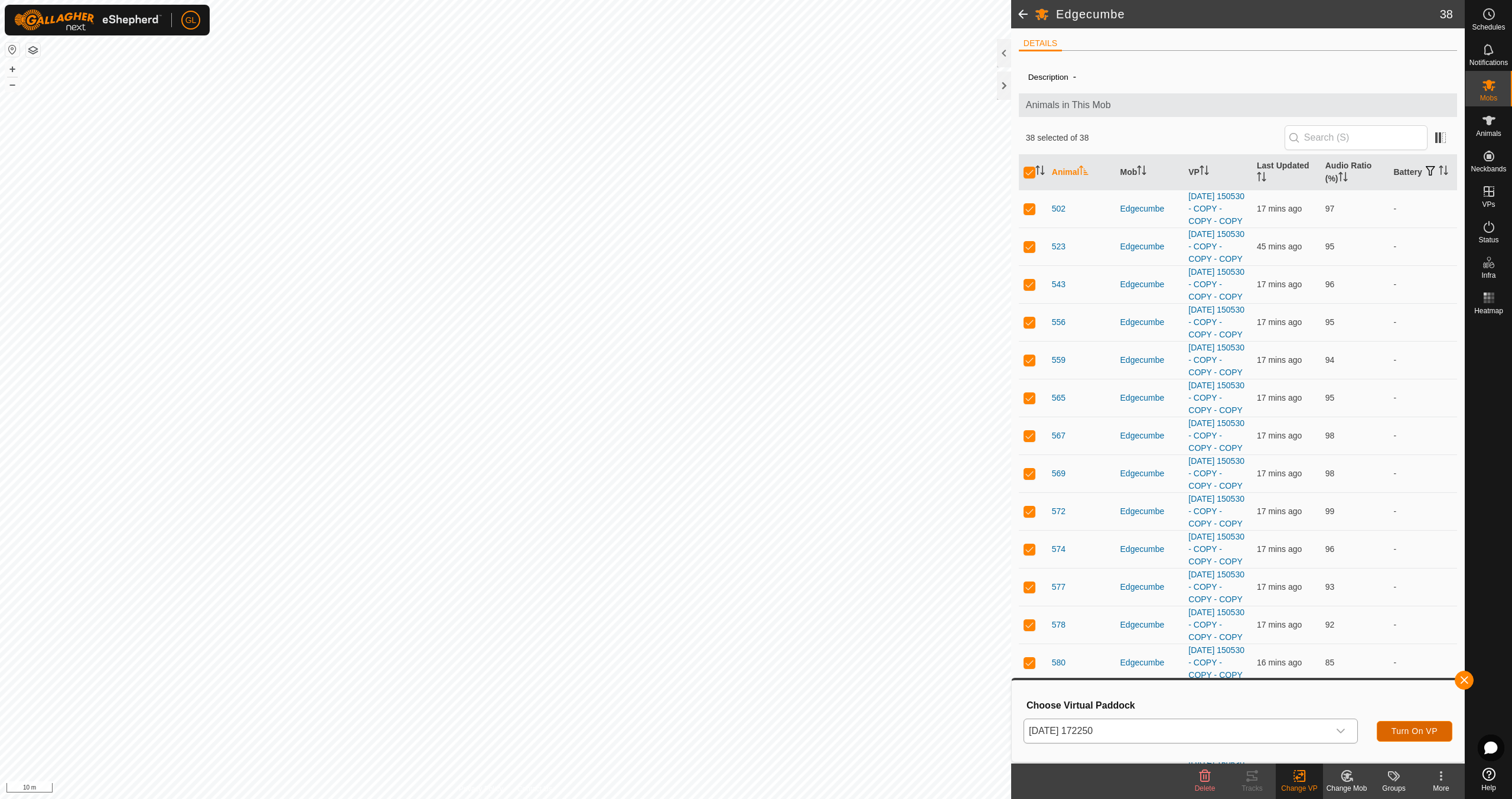
click at [1414, 731] on span "Turn On VP" at bounding box center [1414, 731] width 46 height 9
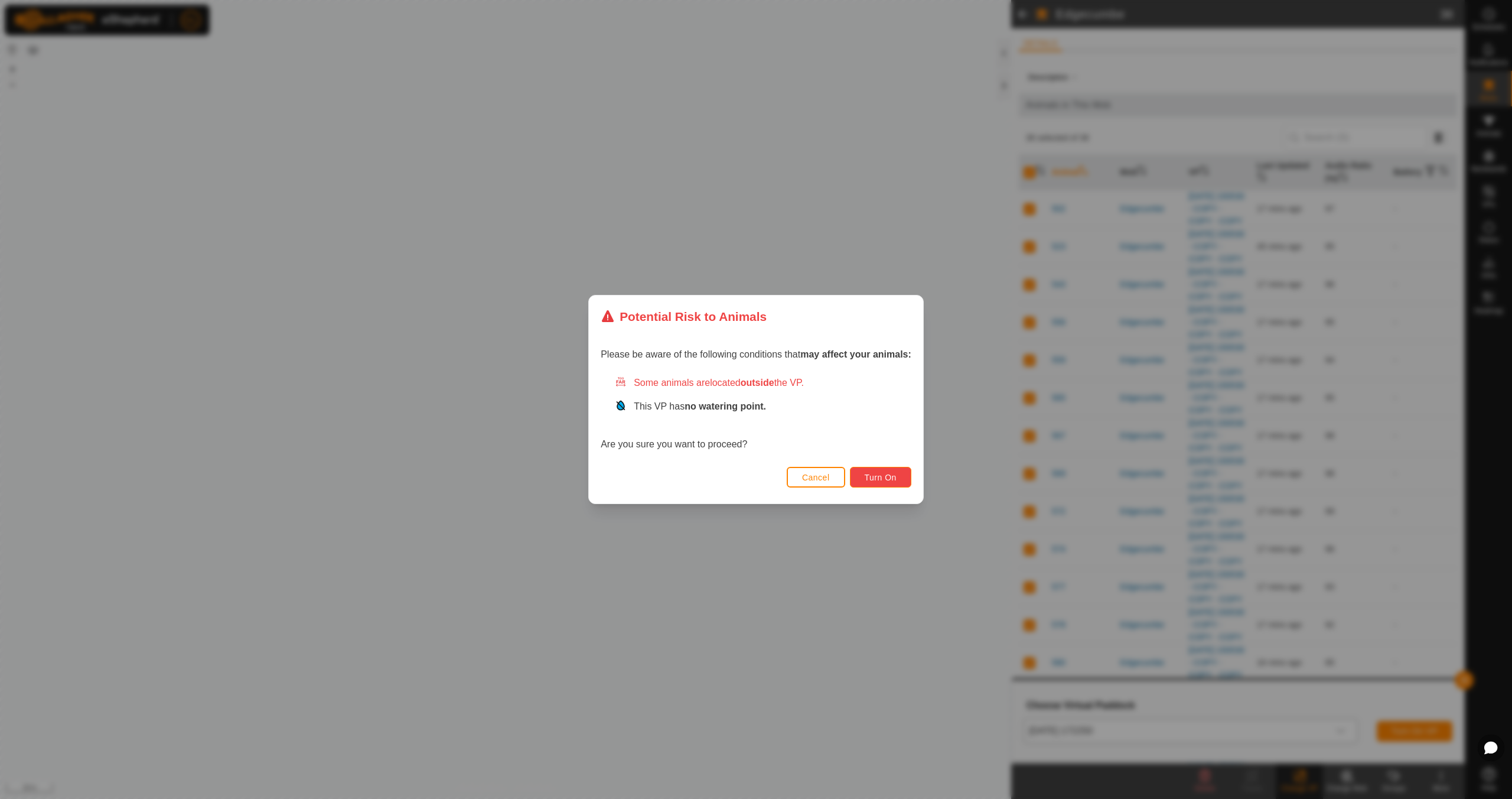
click at [884, 477] on span "Turn On" at bounding box center [881, 477] width 32 height 9
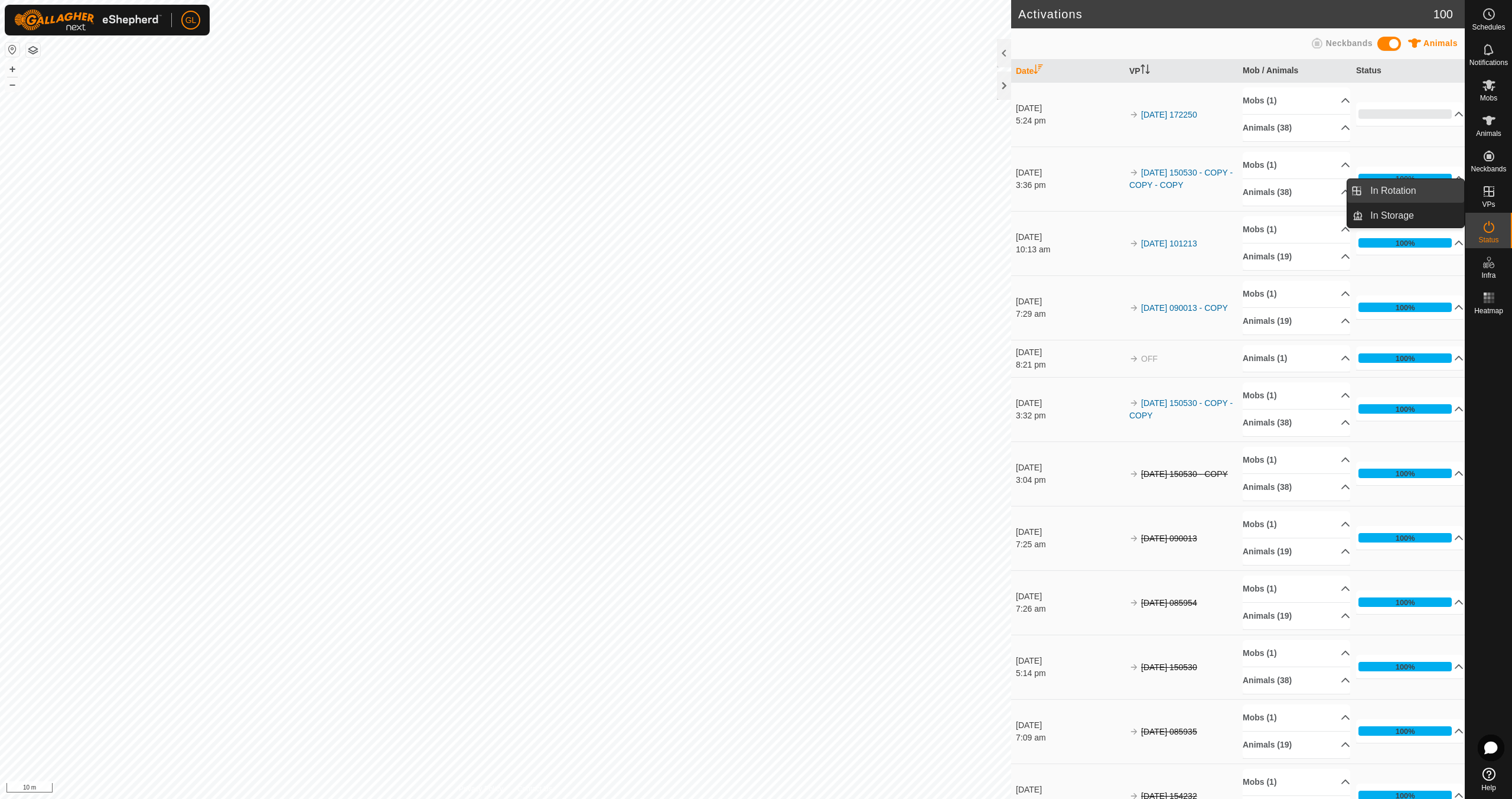
click at [1417, 189] on link "In Rotation" at bounding box center [1414, 190] width 101 height 24
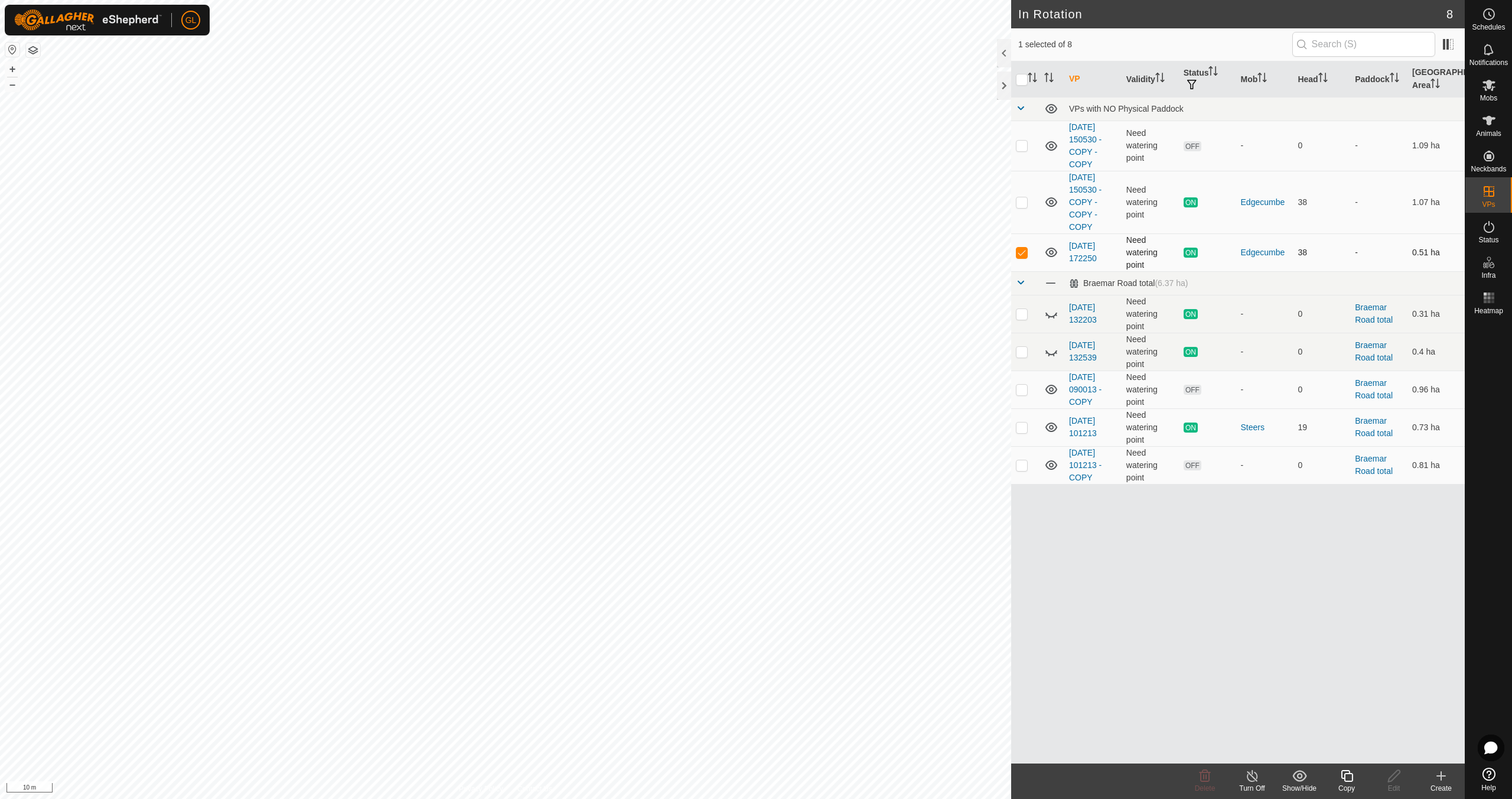
click at [1022, 251] on p-checkbox at bounding box center [1021, 252] width 11 height 9
checkbox input "false"
click at [1020, 144] on p-checkbox at bounding box center [1021, 145] width 11 height 9
click at [1207, 781] on icon at bounding box center [1205, 775] width 11 height 11
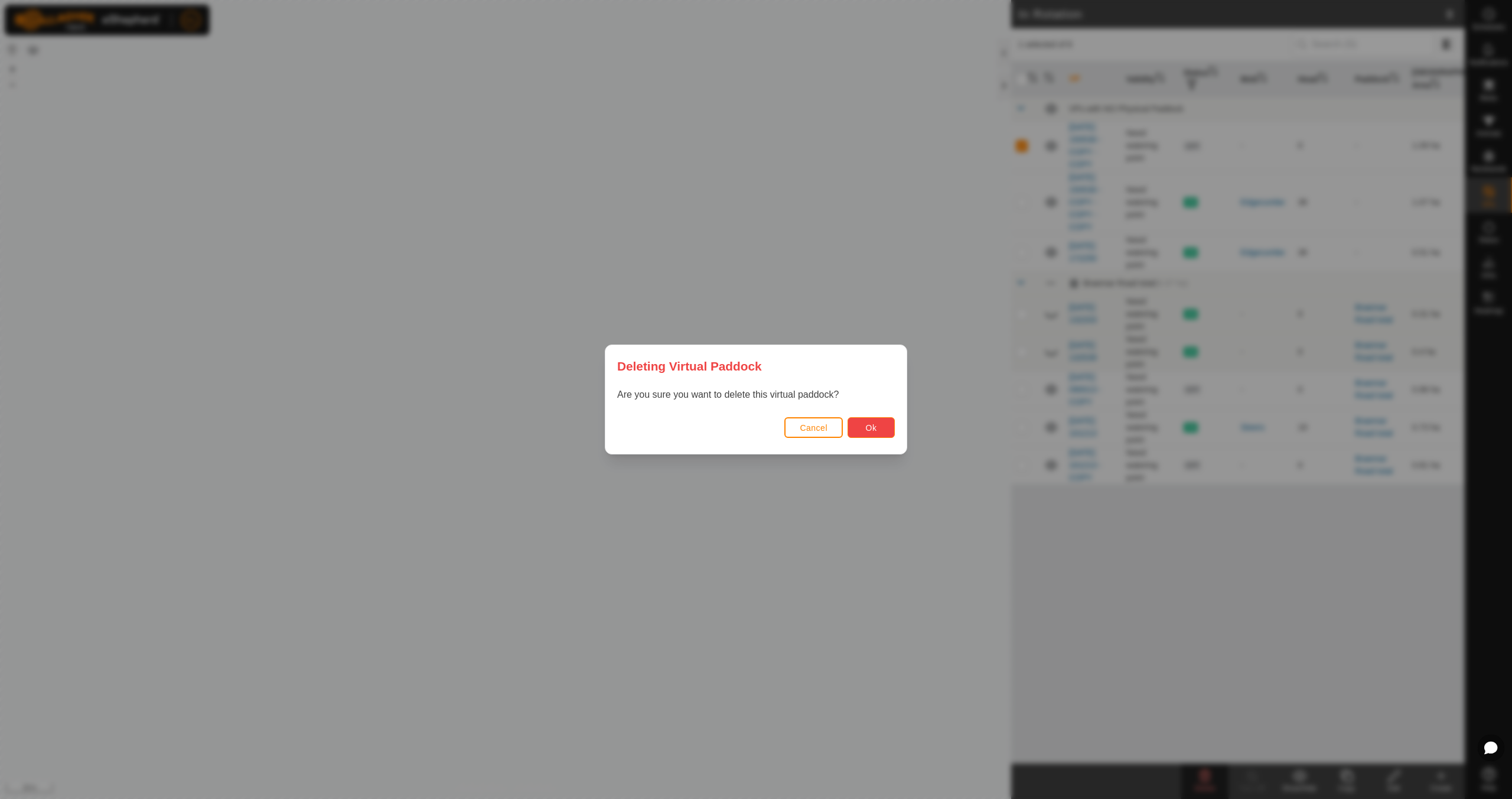
click at [878, 430] on button "Ok" at bounding box center [871, 428] width 47 height 21
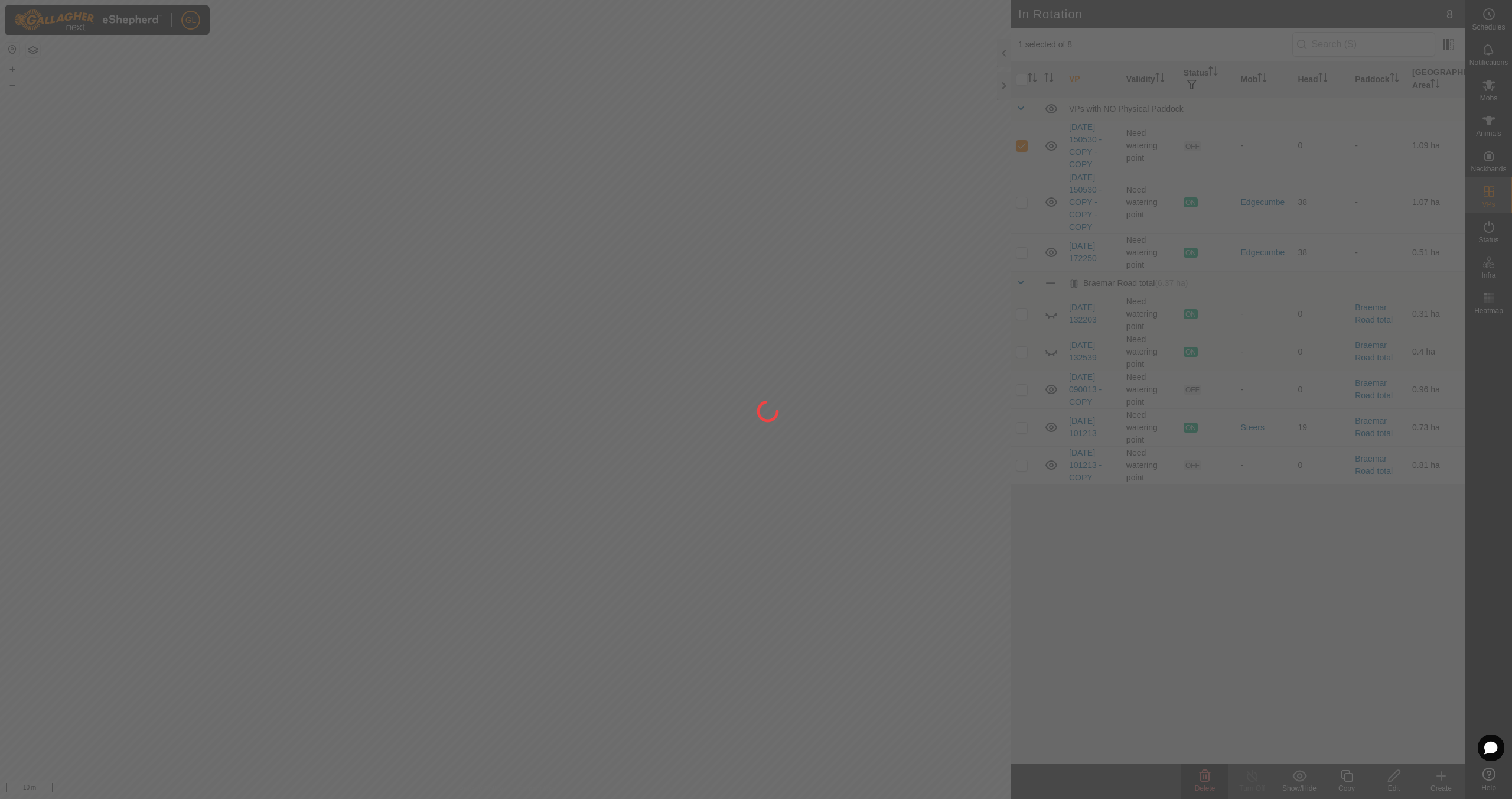
checkbox input "false"
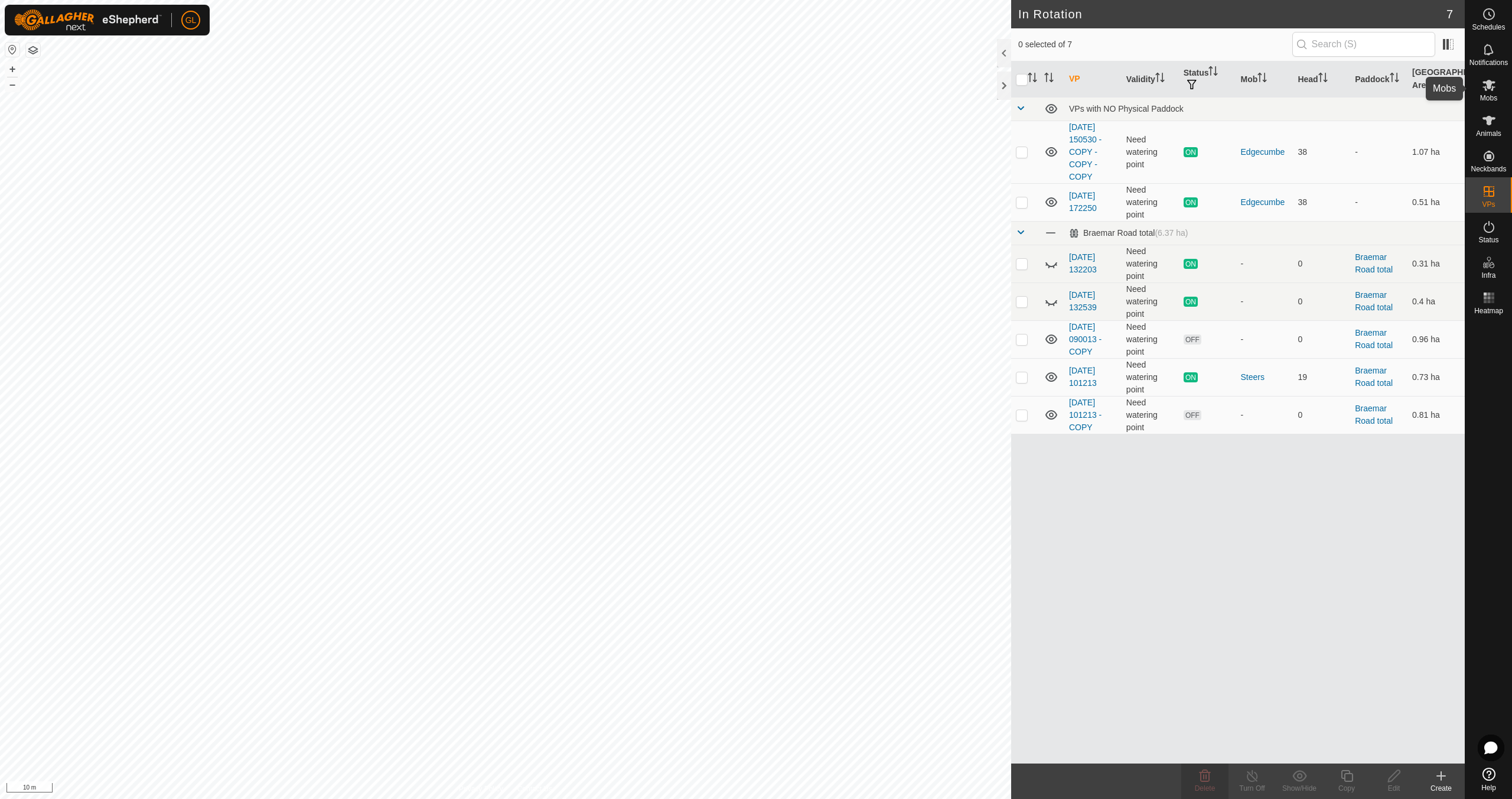
click at [1496, 93] on es-mob-svg-icon at bounding box center [1489, 85] width 22 height 19
